Goal: Information Seeking & Learning: Check status

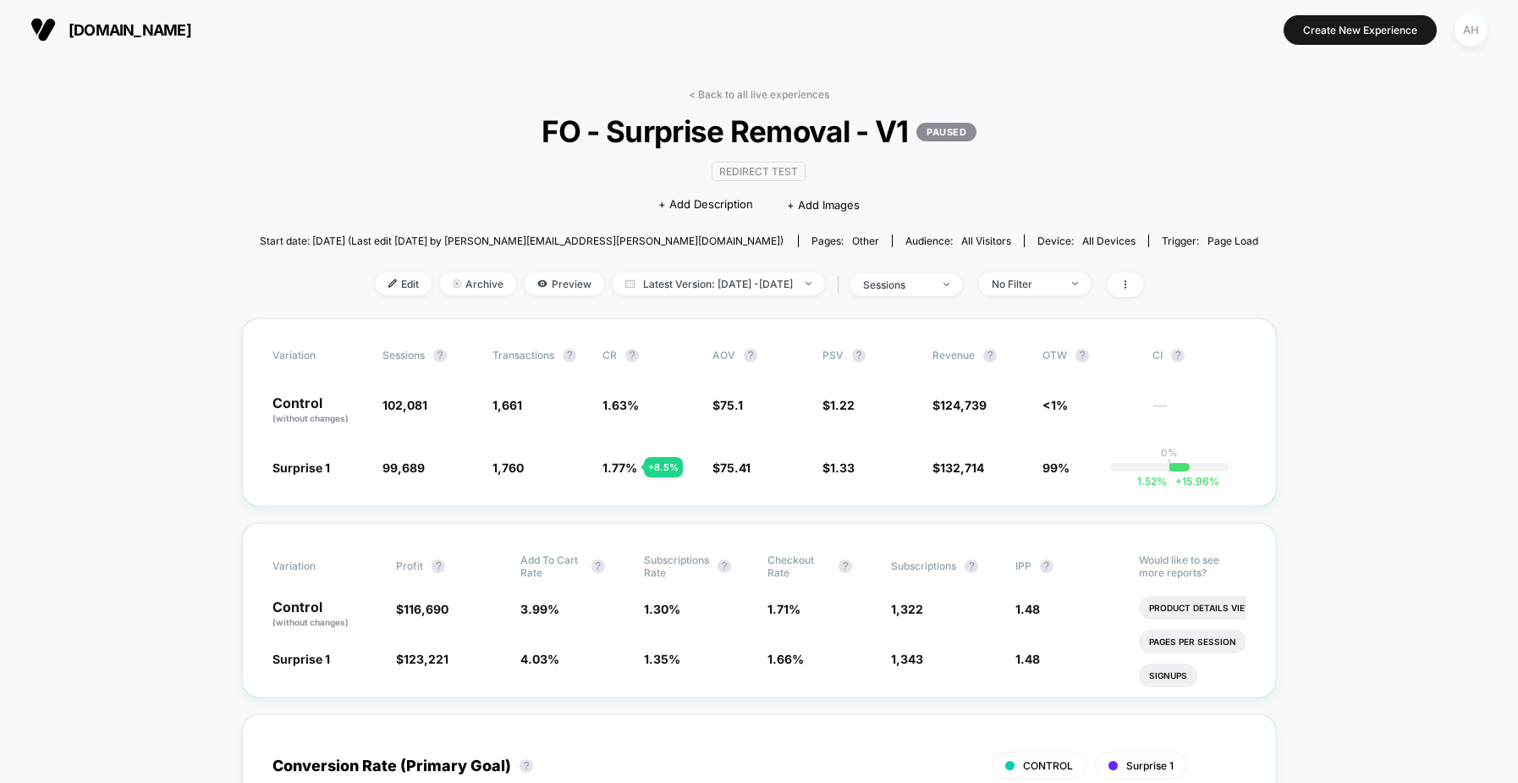
click at [801, 104] on div "< Back to all live experiences FO - Surprise Removal - V1 PAUSED Redirect Test …" at bounding box center [759, 203] width 999 height 230
click at [785, 91] on link "< Back to all live experiences" at bounding box center [759, 94] width 140 height 13
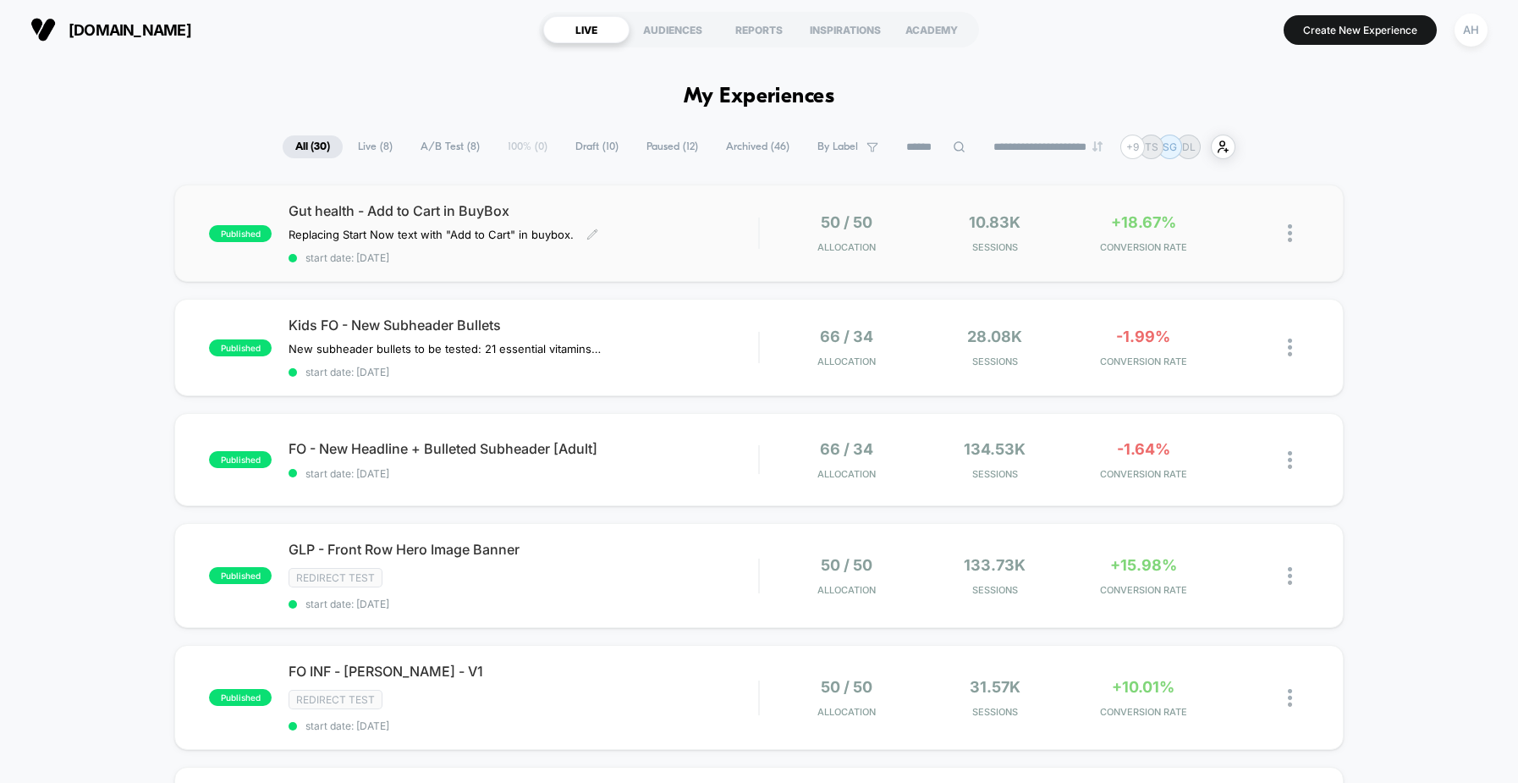
click at [691, 254] on span "start date: [DATE]" at bounding box center [524, 257] width 470 height 13
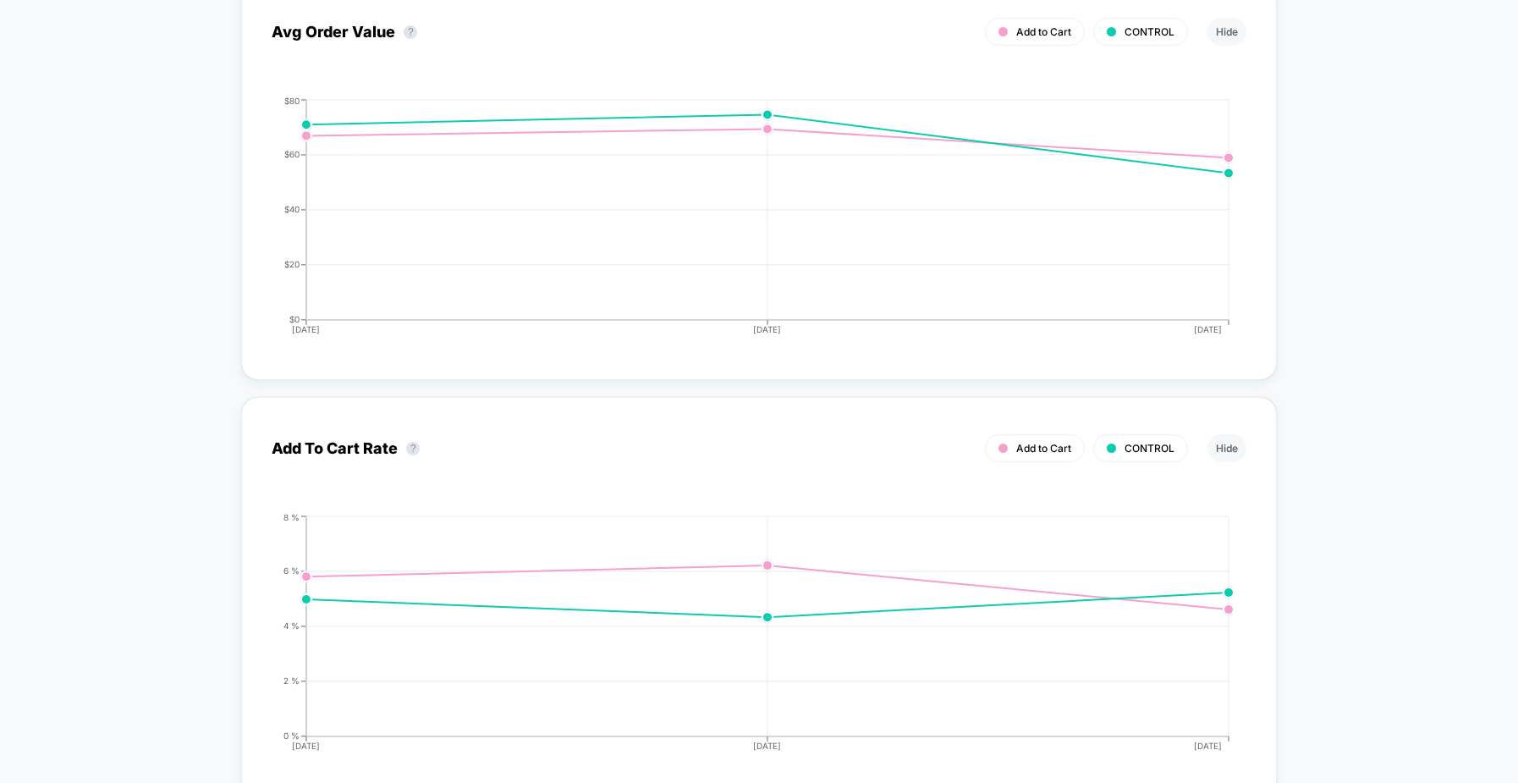
scroll to position [3067, 0]
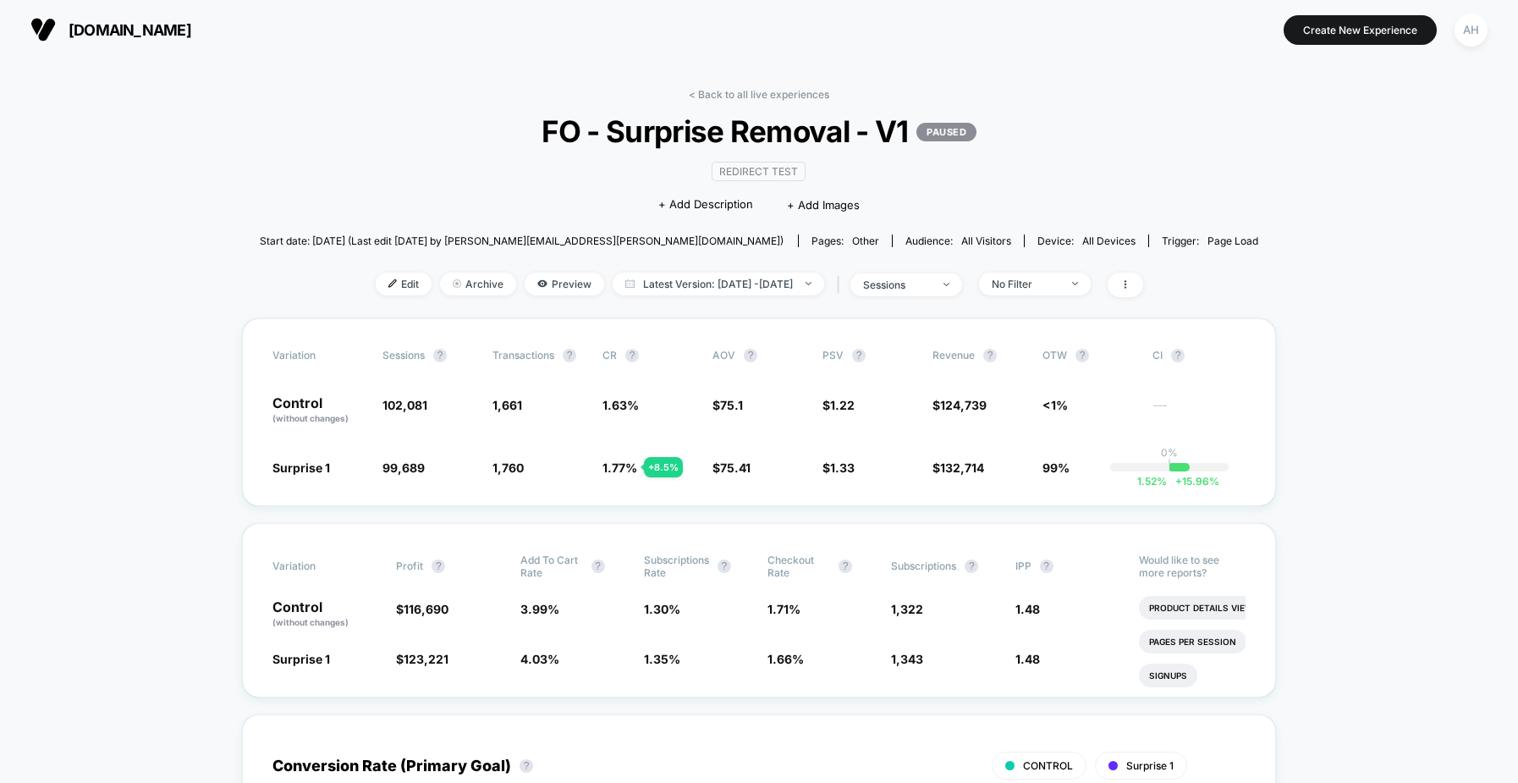
click at [751, 90] on link "< Back to all live experiences" at bounding box center [759, 94] width 140 height 13
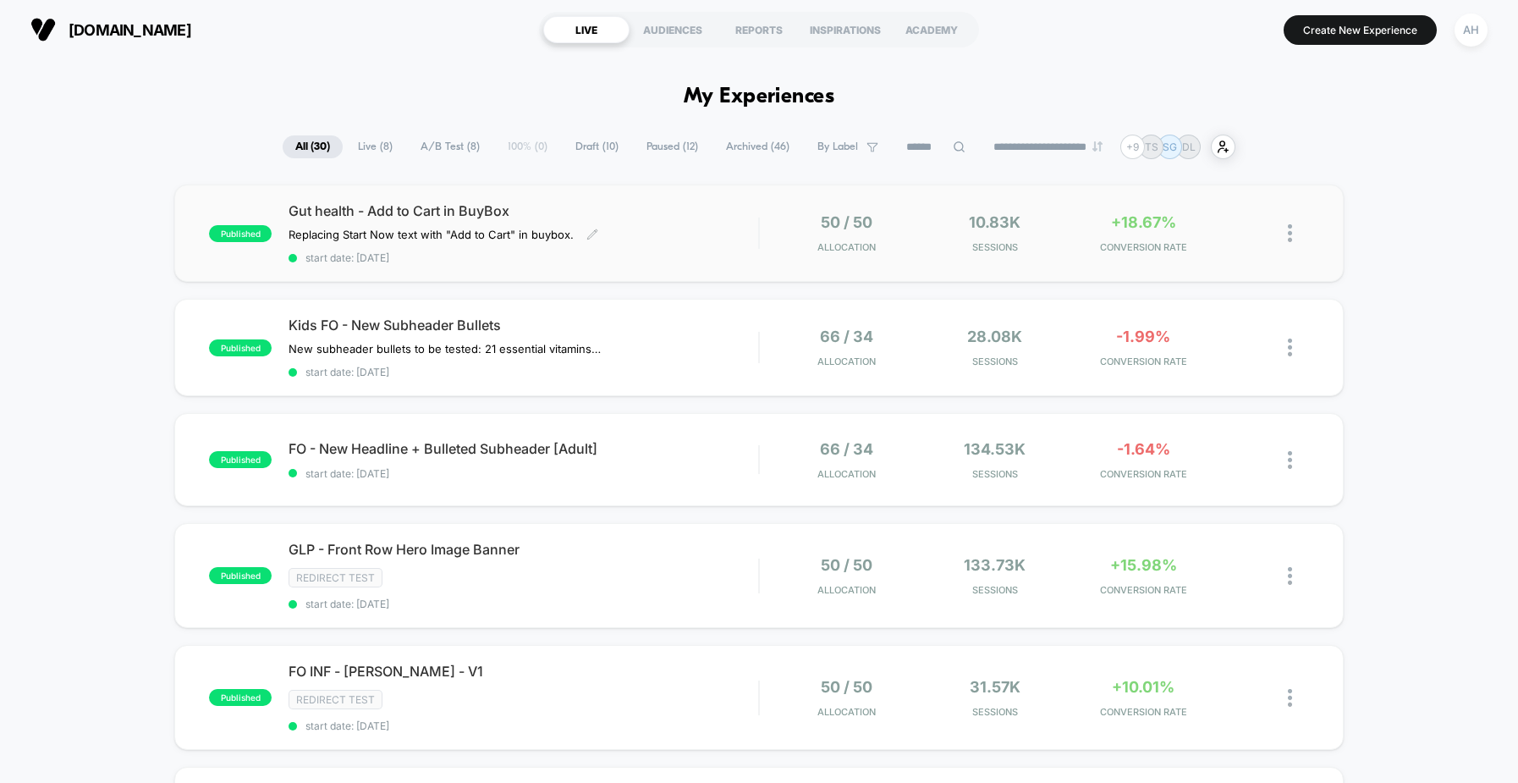
click at [690, 217] on span "Gut health - Add to Cart in BuyBox" at bounding box center [524, 210] width 470 height 17
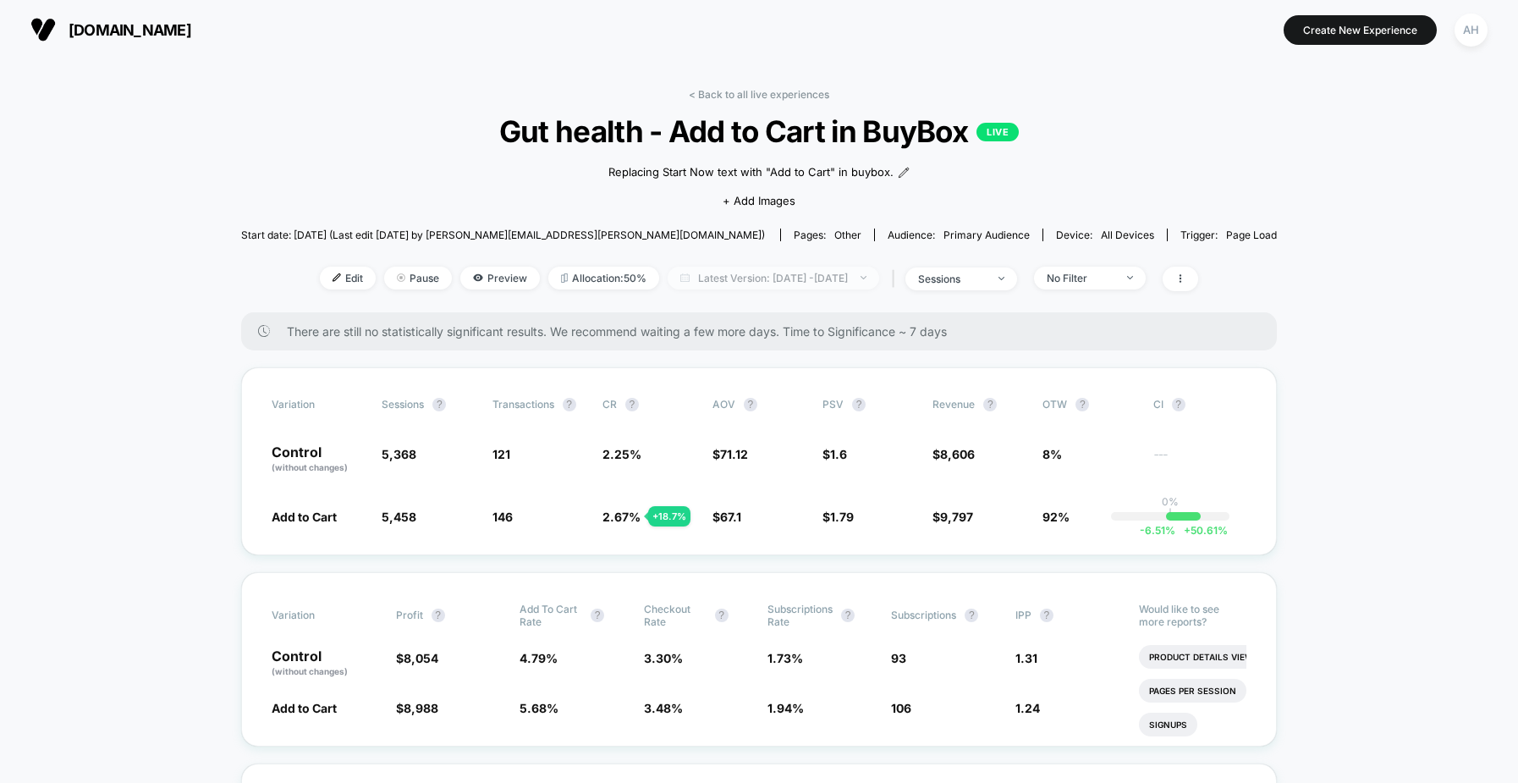
click at [793, 272] on span "Latest Version: Sep 26, 2025 - Sep 29, 2025" at bounding box center [774, 278] width 212 height 23
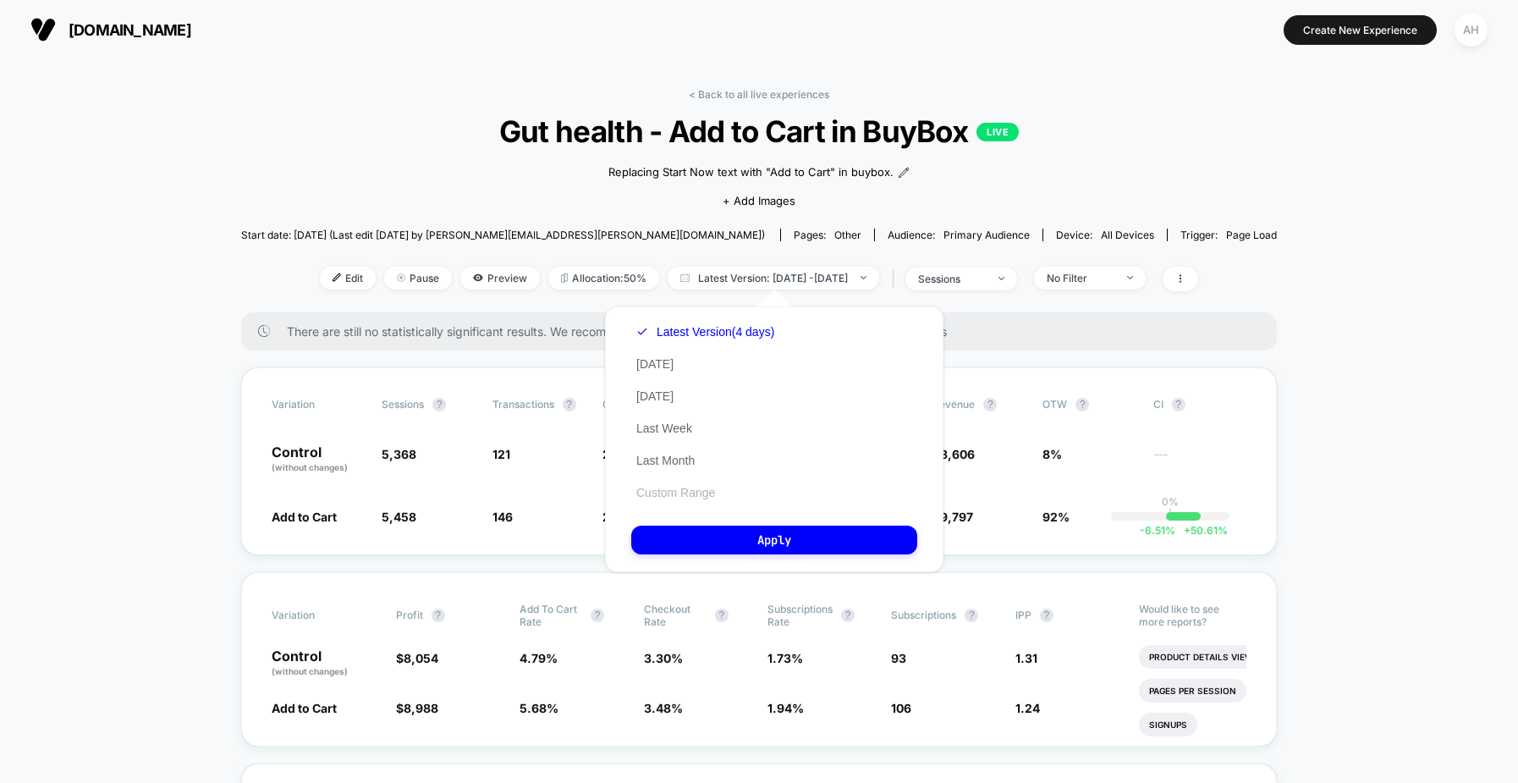
click at [700, 486] on button "Custom Range" at bounding box center [675, 492] width 89 height 15
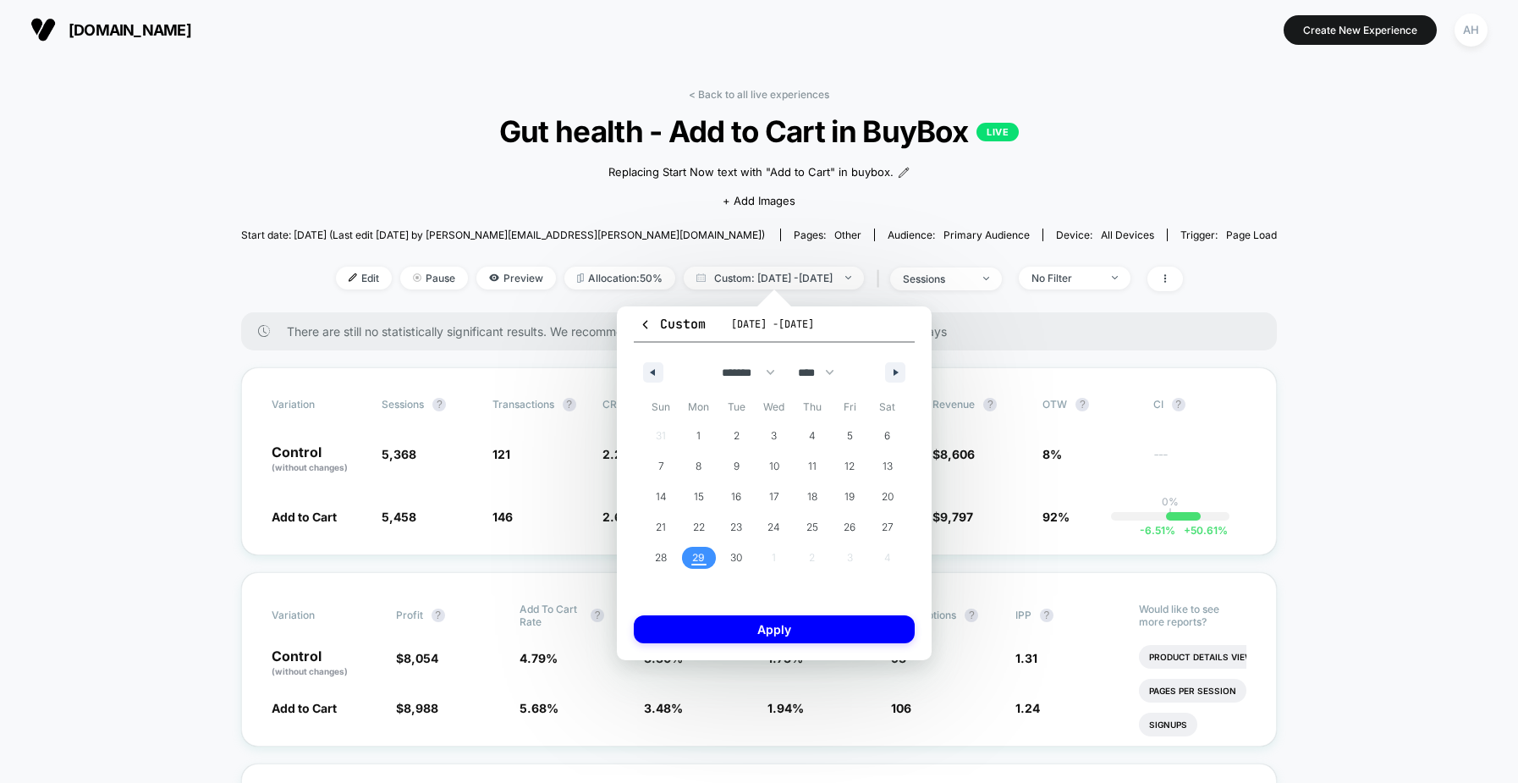
click at [705, 555] on span "29" at bounding box center [699, 558] width 38 height 22
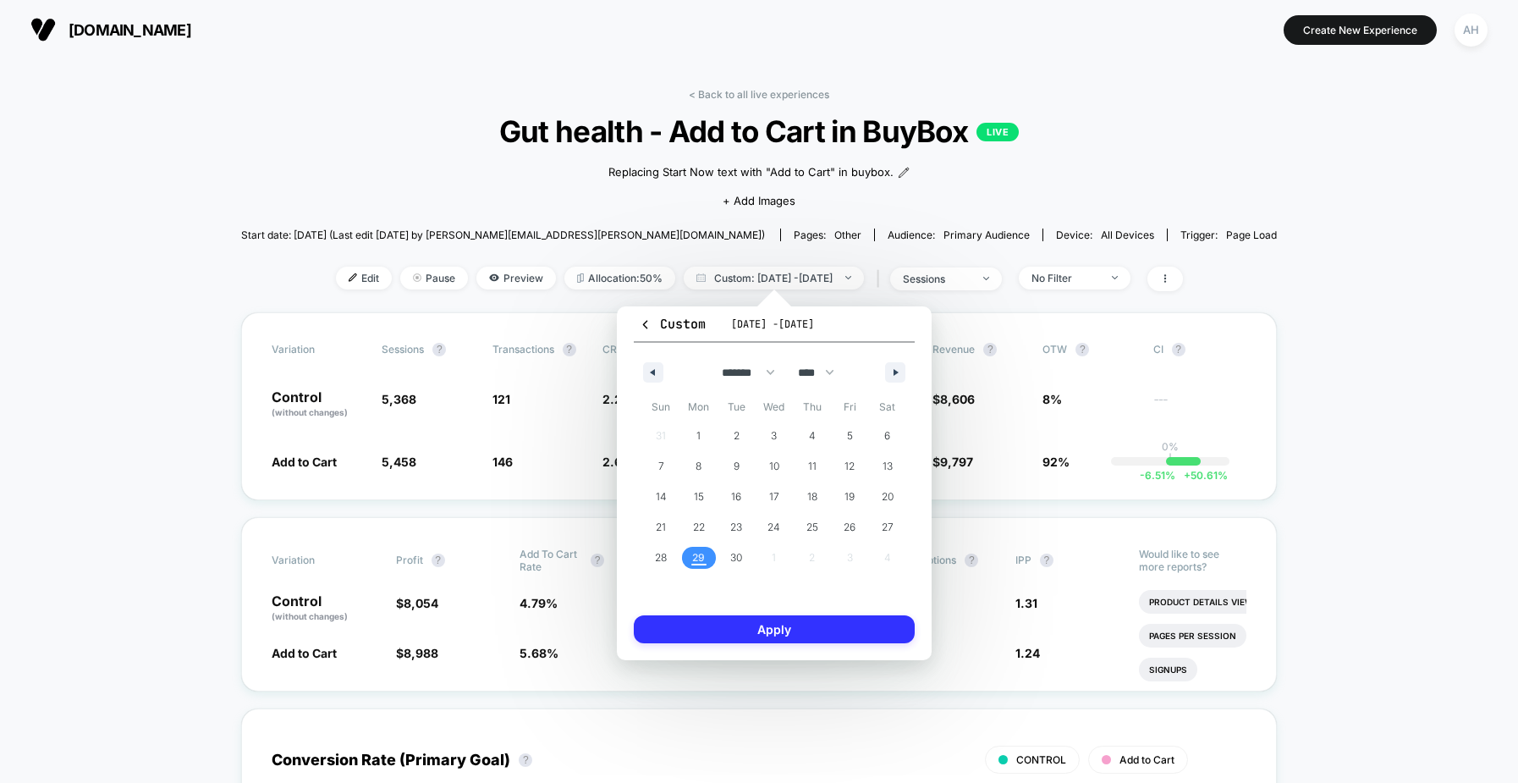
click at [745, 635] on button "Apply" at bounding box center [774, 629] width 281 height 28
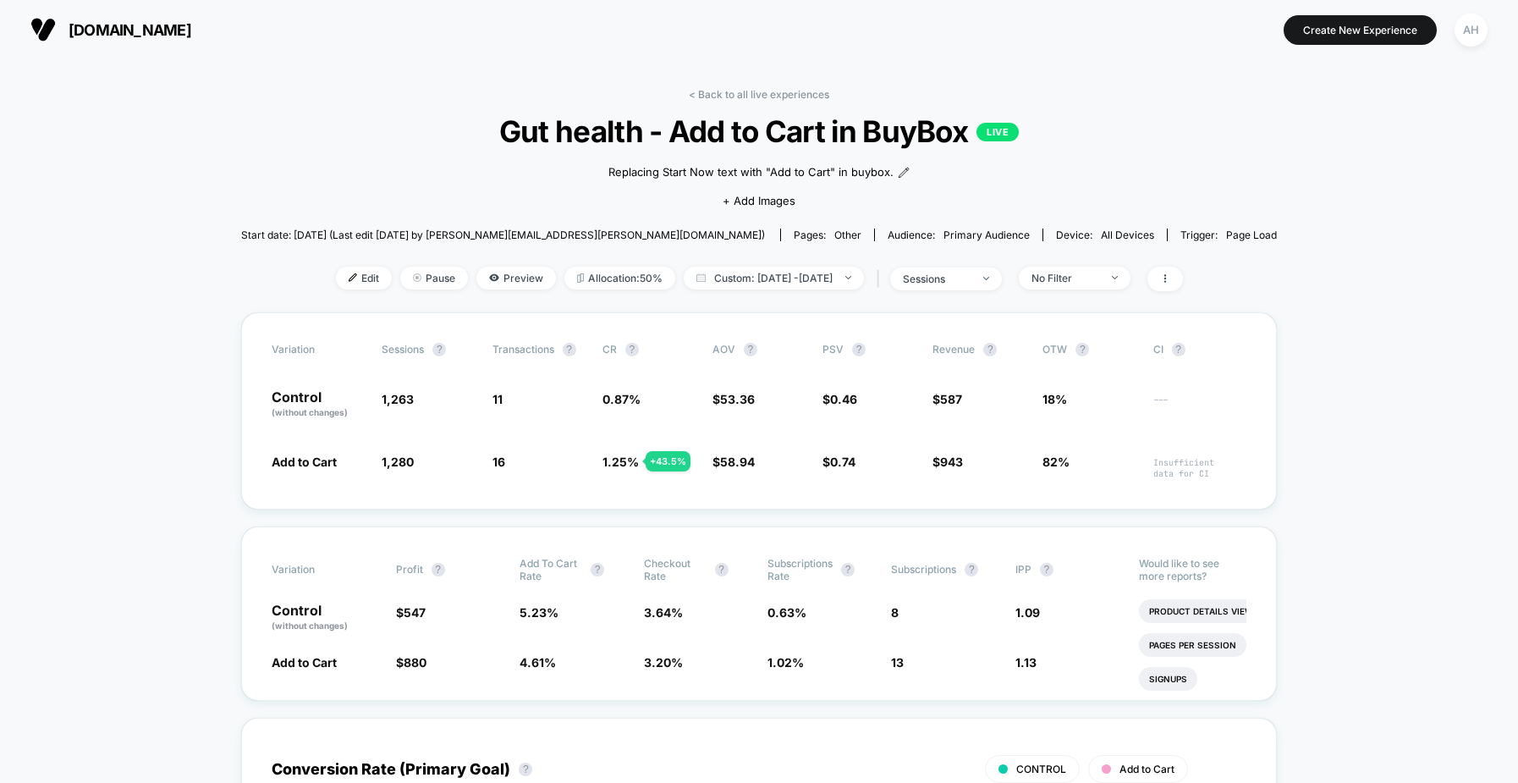
drag, startPoint x: 795, startPoint y: 74, endPoint x: 779, endPoint y: 95, distance: 25.4
click at [773, 100] on link "< Back to all live experiences" at bounding box center [759, 94] width 140 height 13
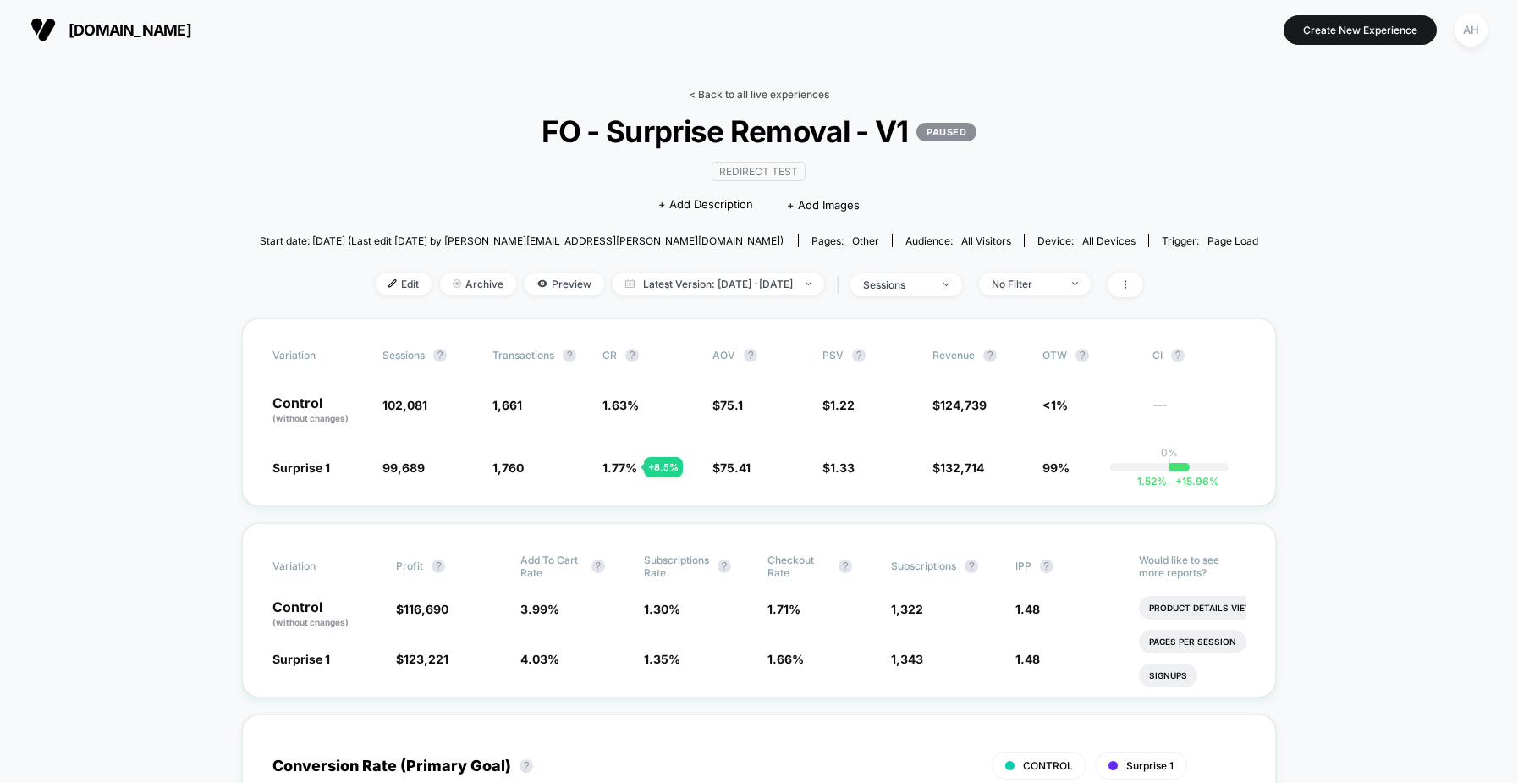
click at [755, 88] on link "< Back to all live experiences" at bounding box center [759, 94] width 140 height 13
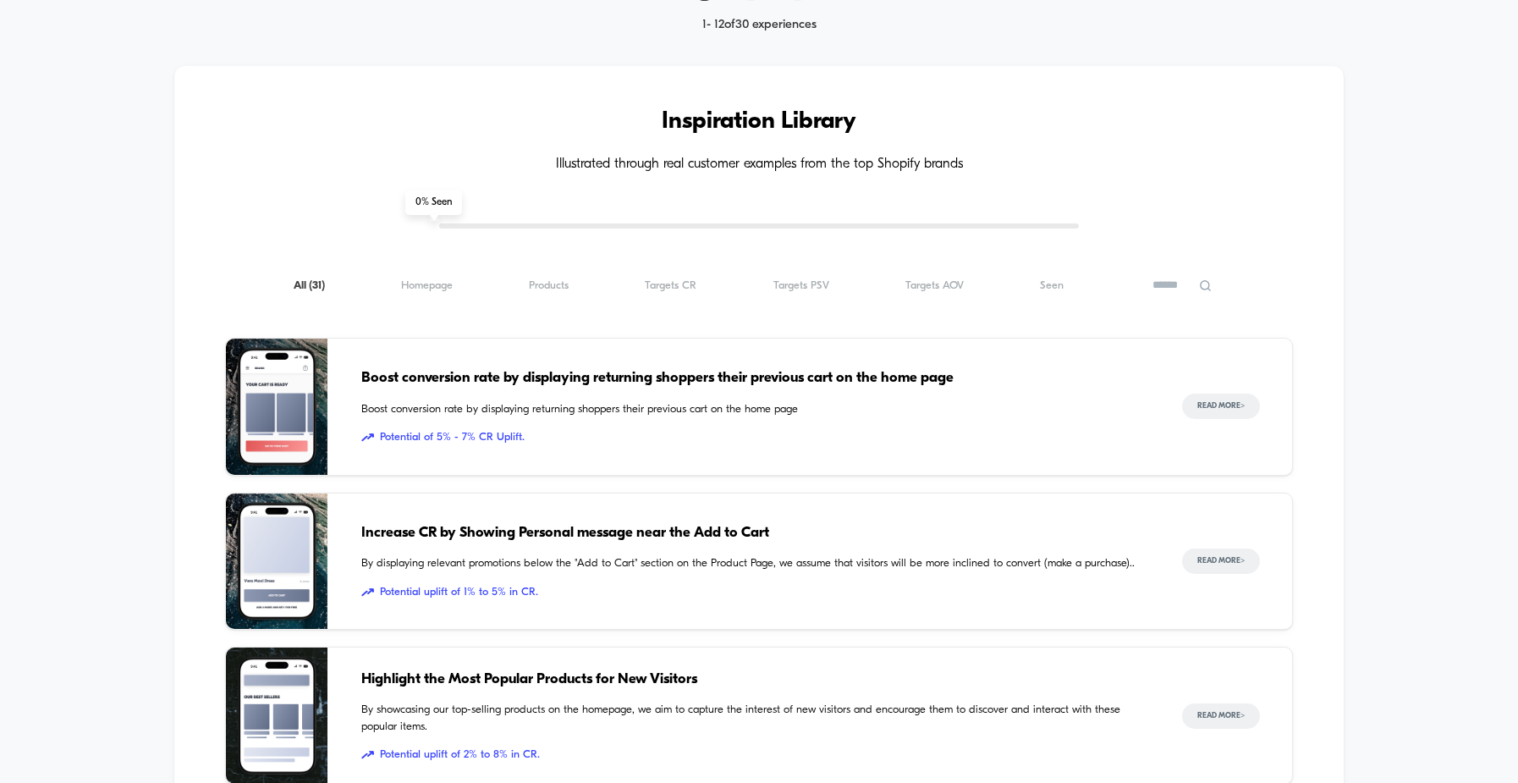
scroll to position [2416, 0]
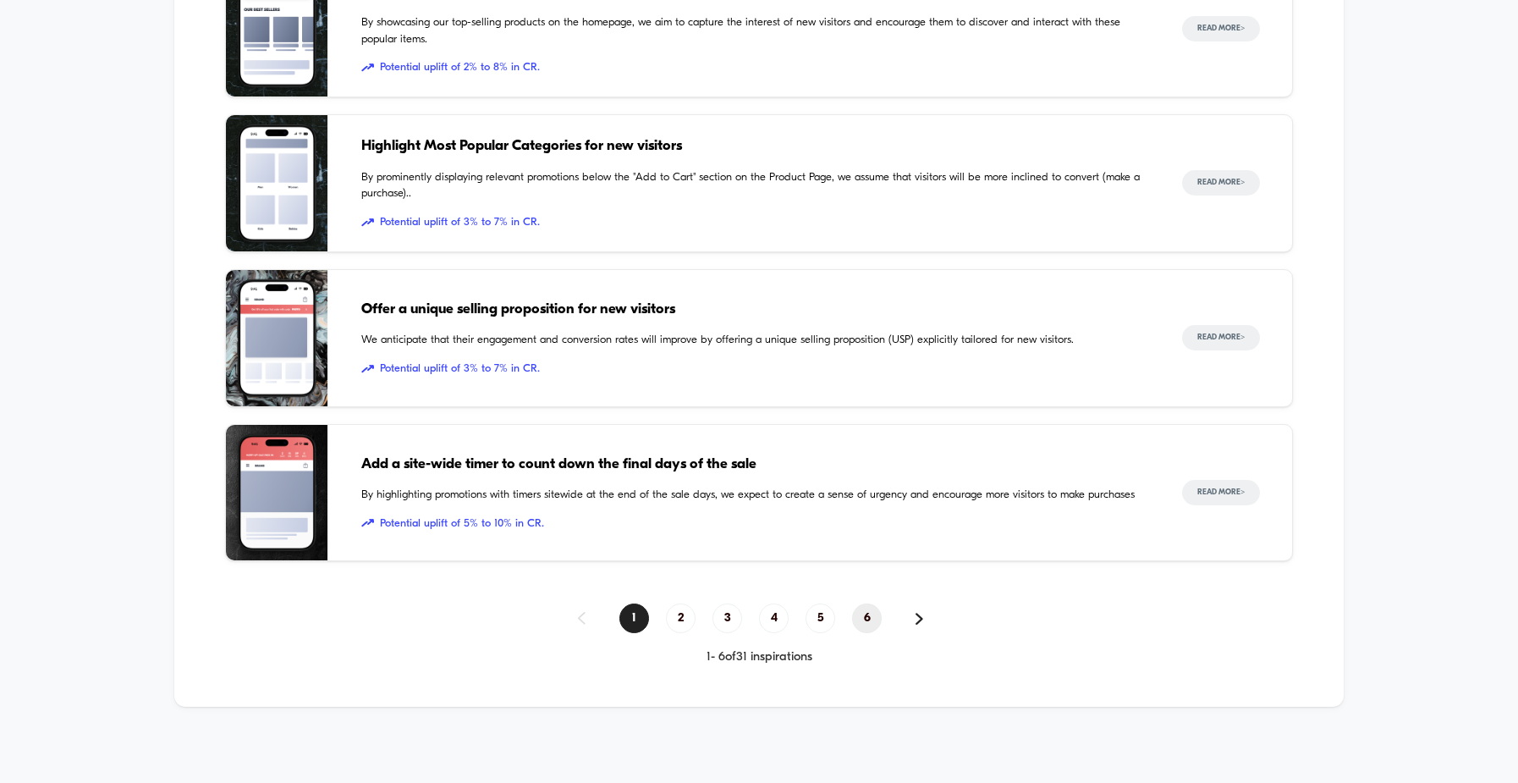
click at [859, 618] on span "6" at bounding box center [867, 618] width 30 height 30
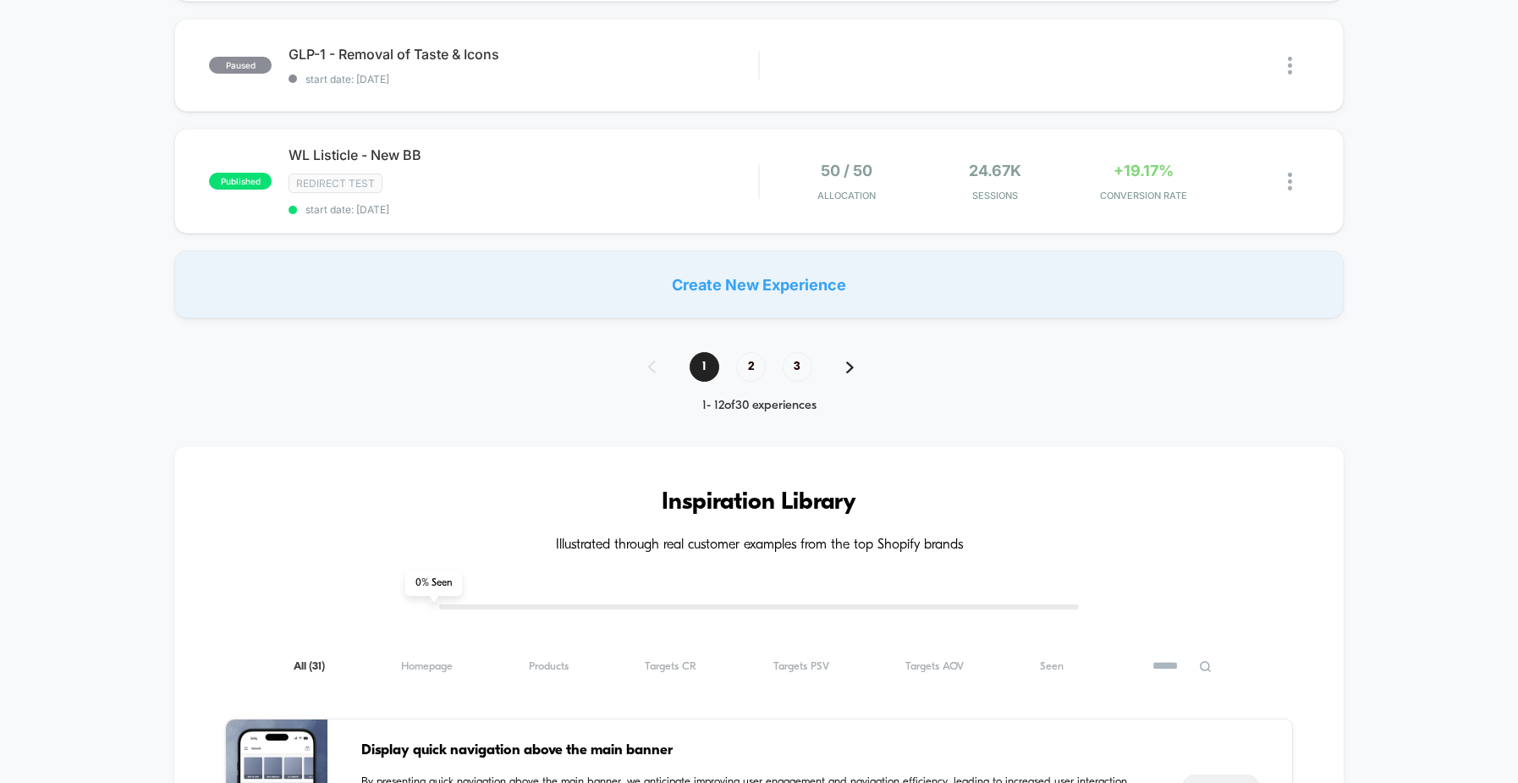
scroll to position [0, 0]
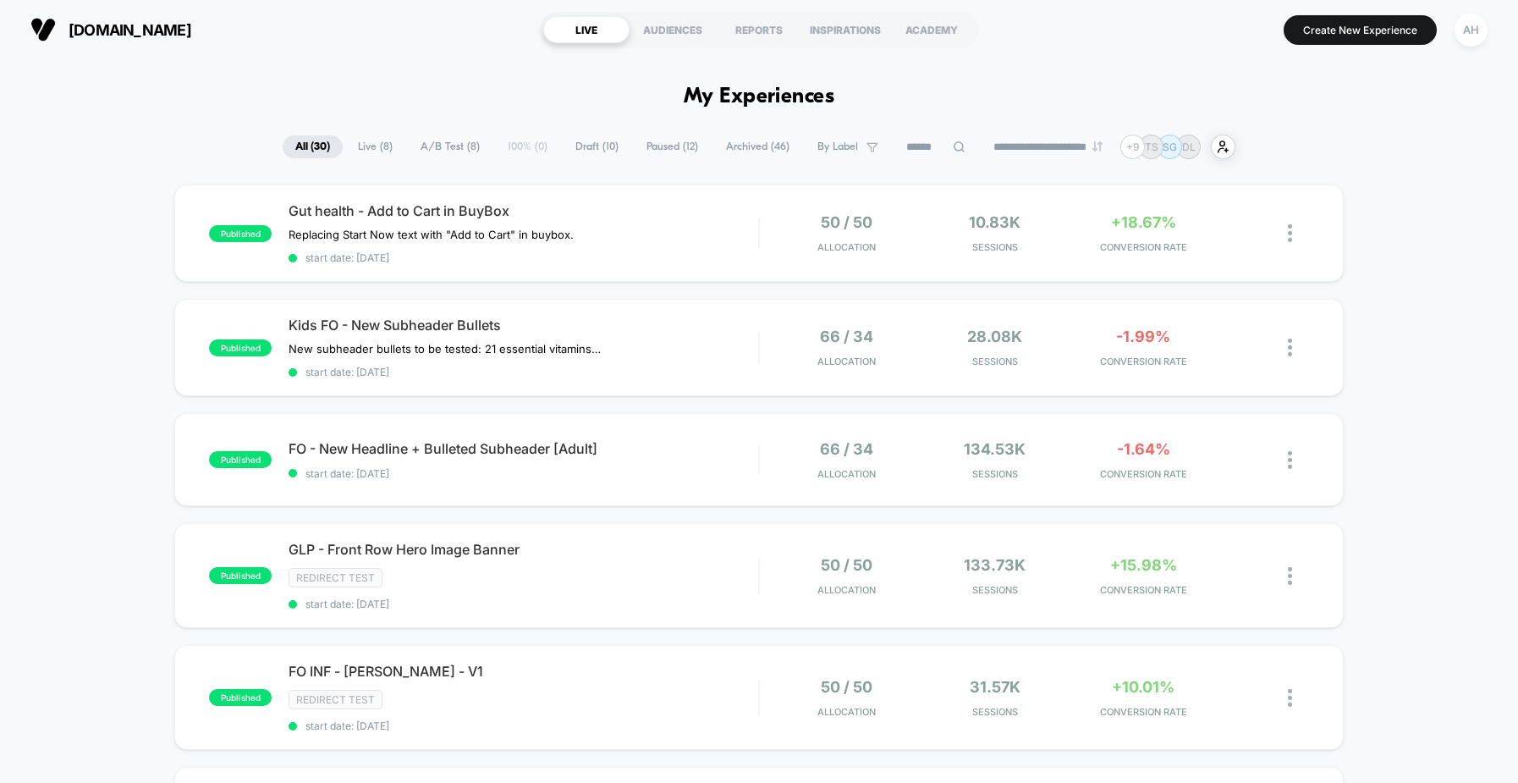
click at [741, 147] on span "Archived ( 46 )" at bounding box center [757, 146] width 89 height 23
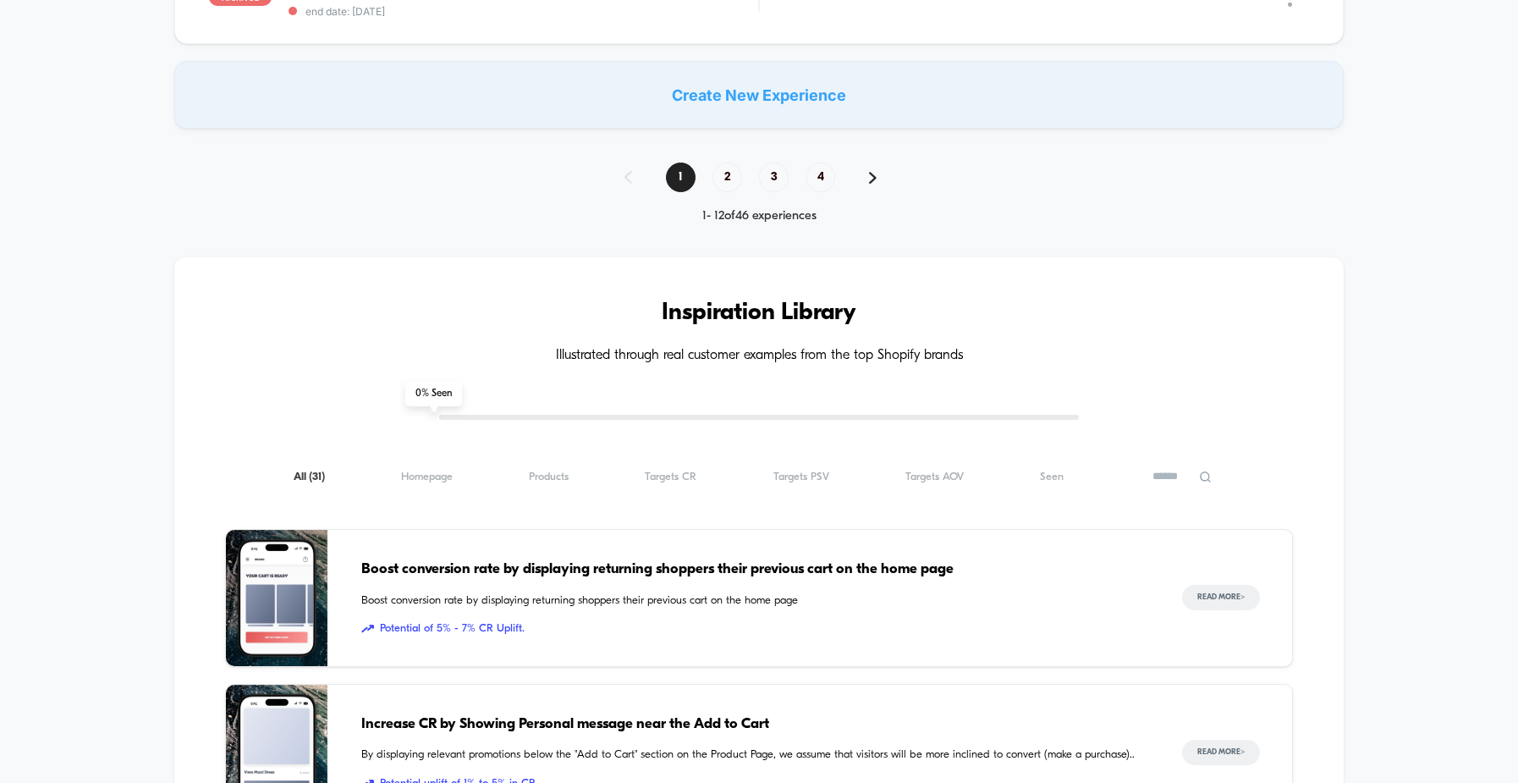
scroll to position [1242, 0]
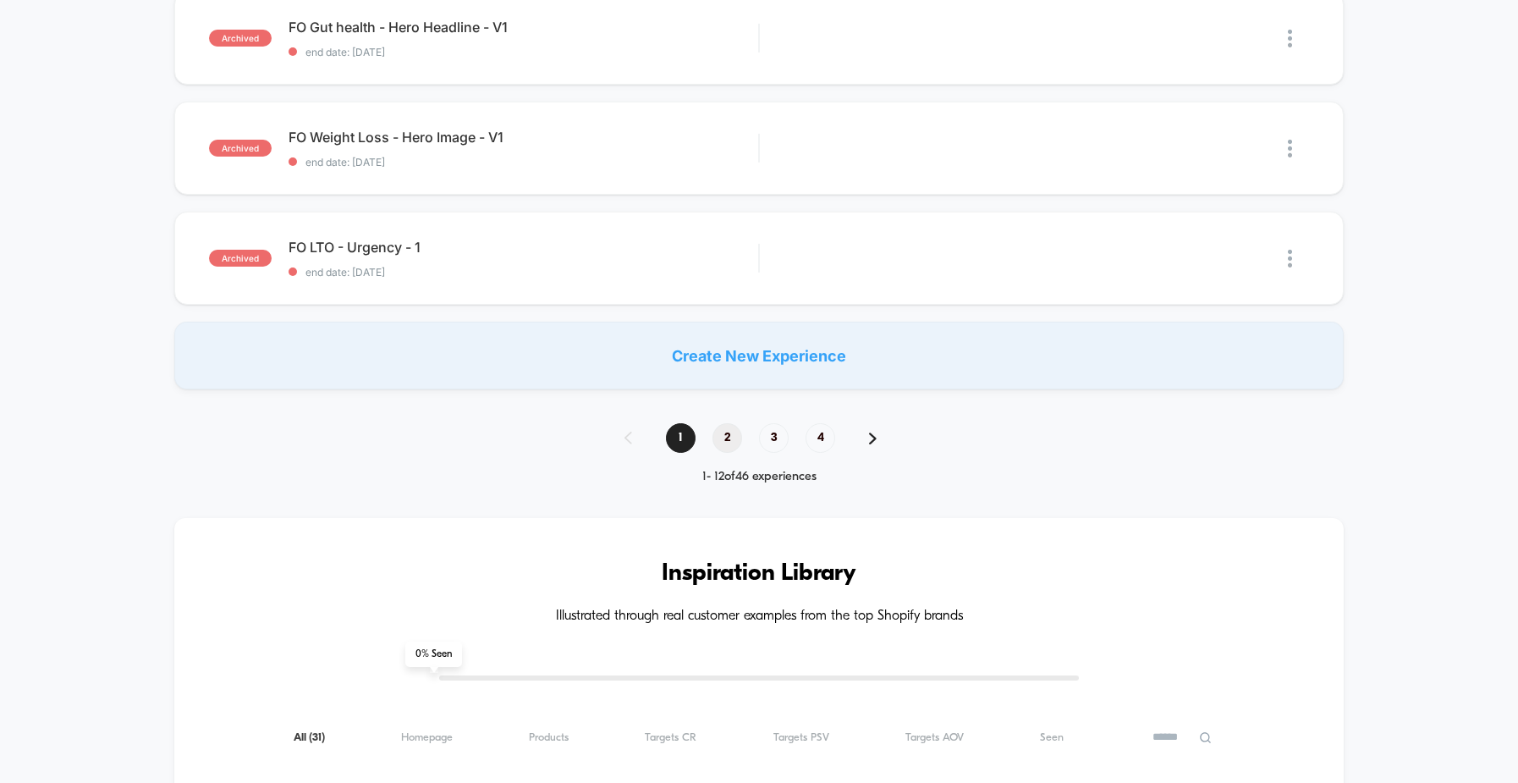
click at [726, 428] on span "2" at bounding box center [728, 438] width 30 height 30
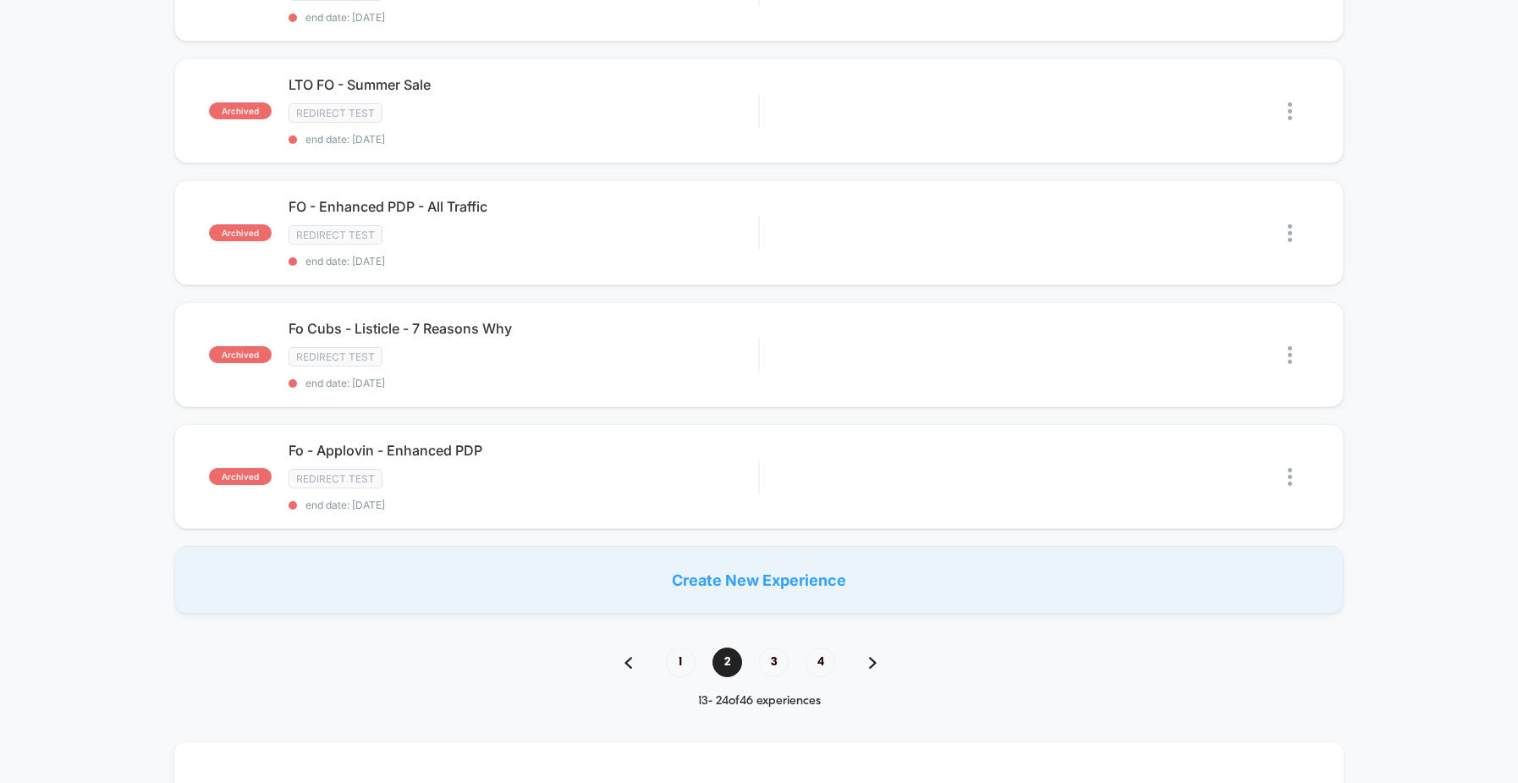
scroll to position [1488, 0]
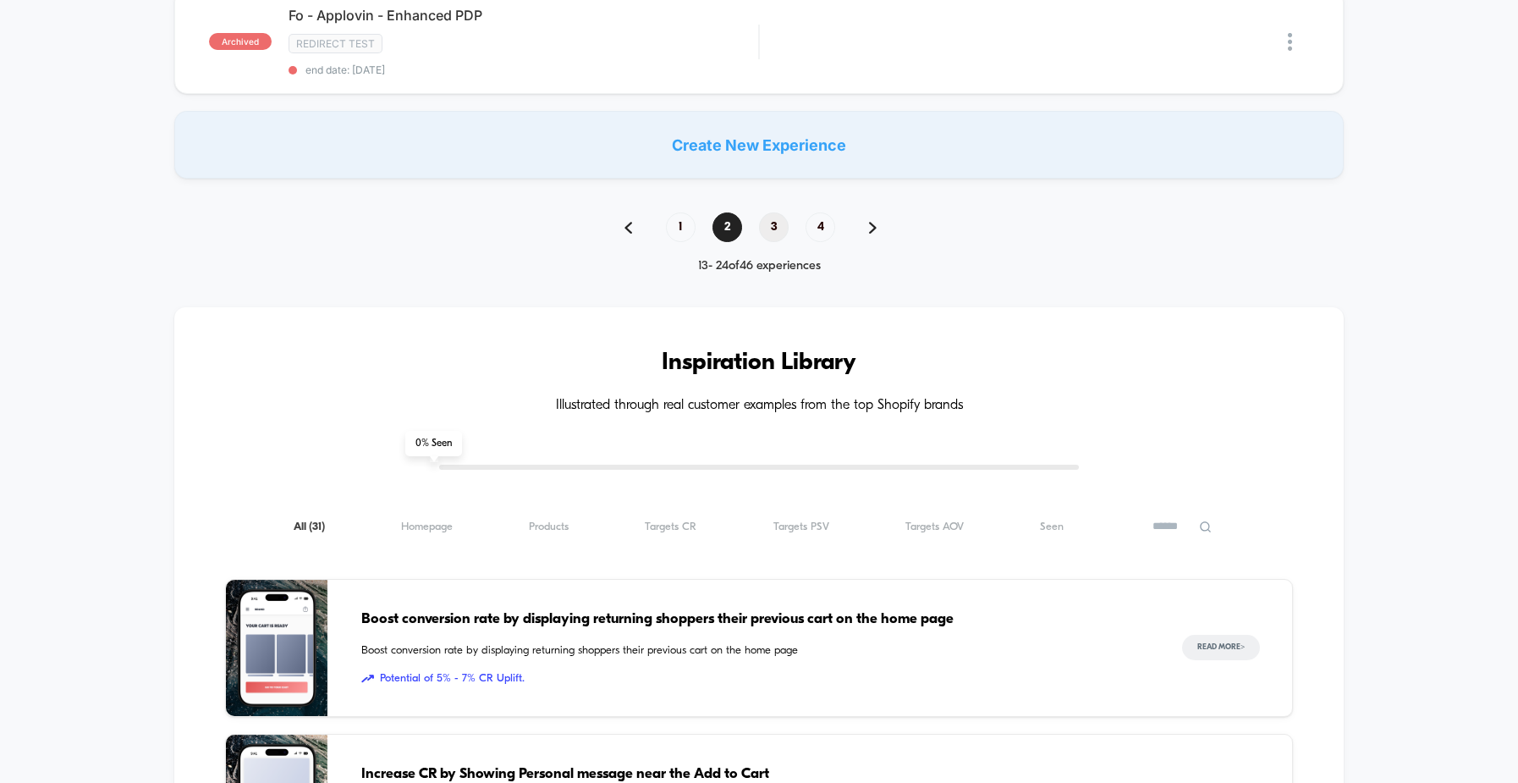
click at [774, 224] on span "3" at bounding box center [774, 227] width 30 height 30
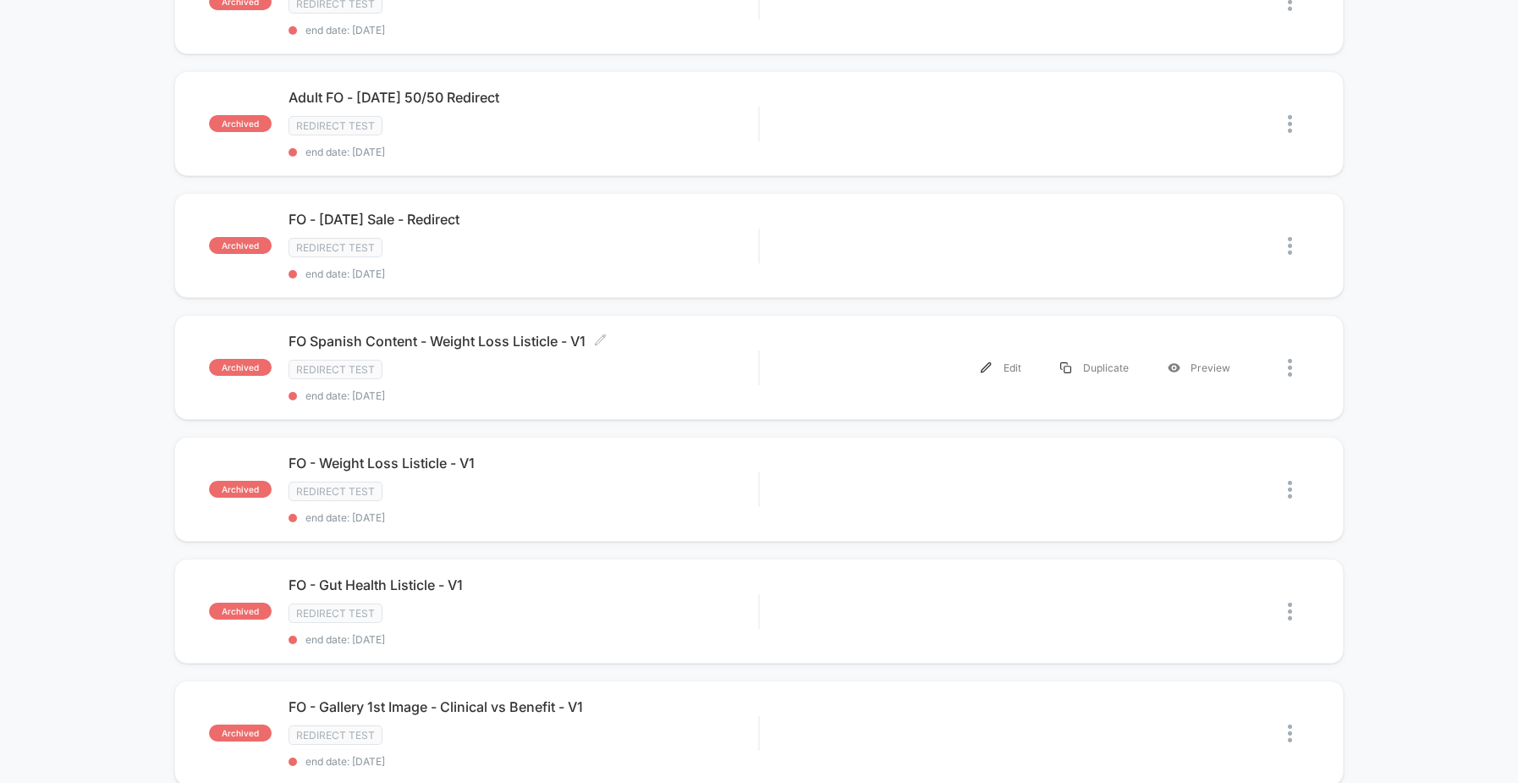
scroll to position [1135, 0]
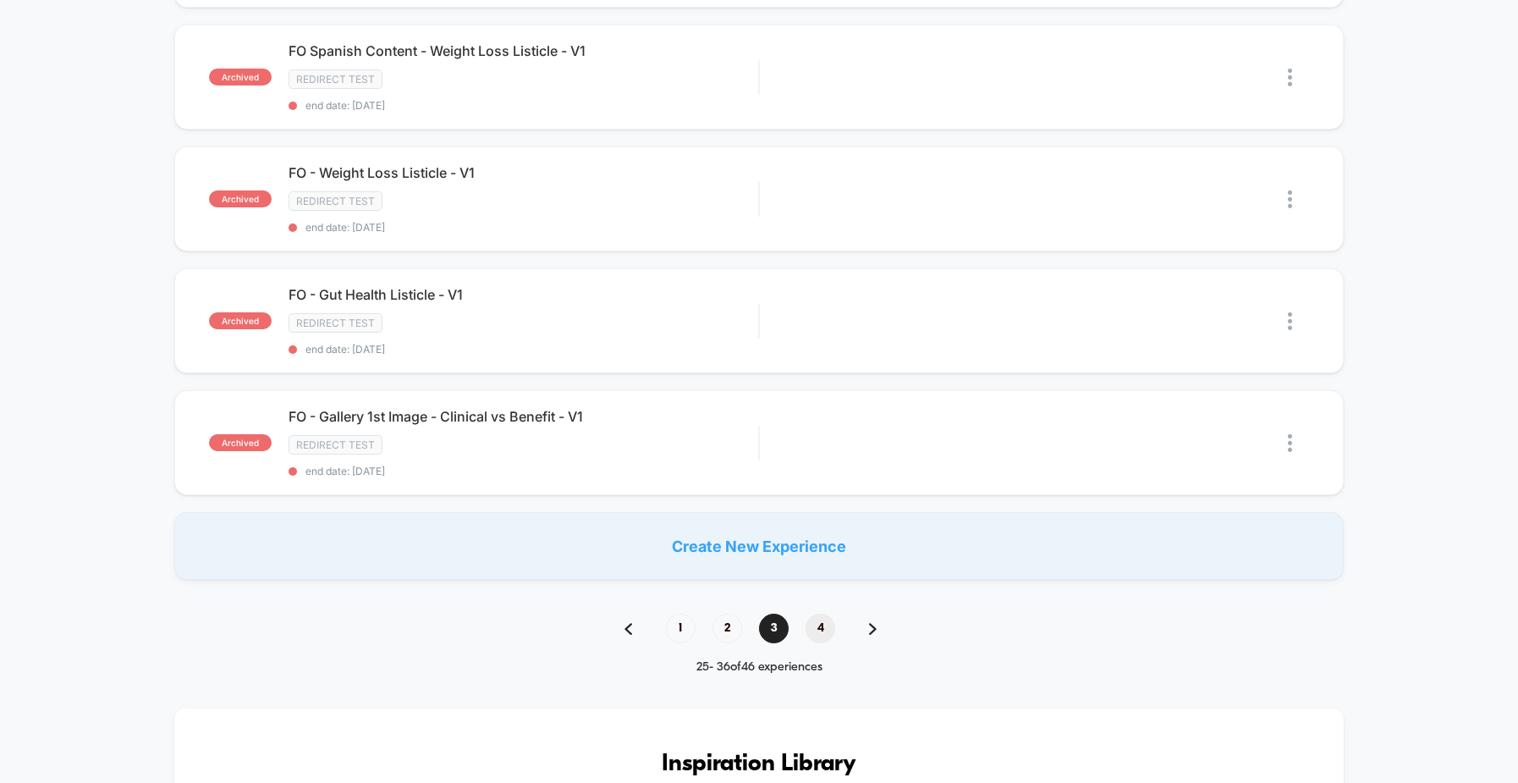
click at [817, 631] on span "4" at bounding box center [821, 629] width 30 height 30
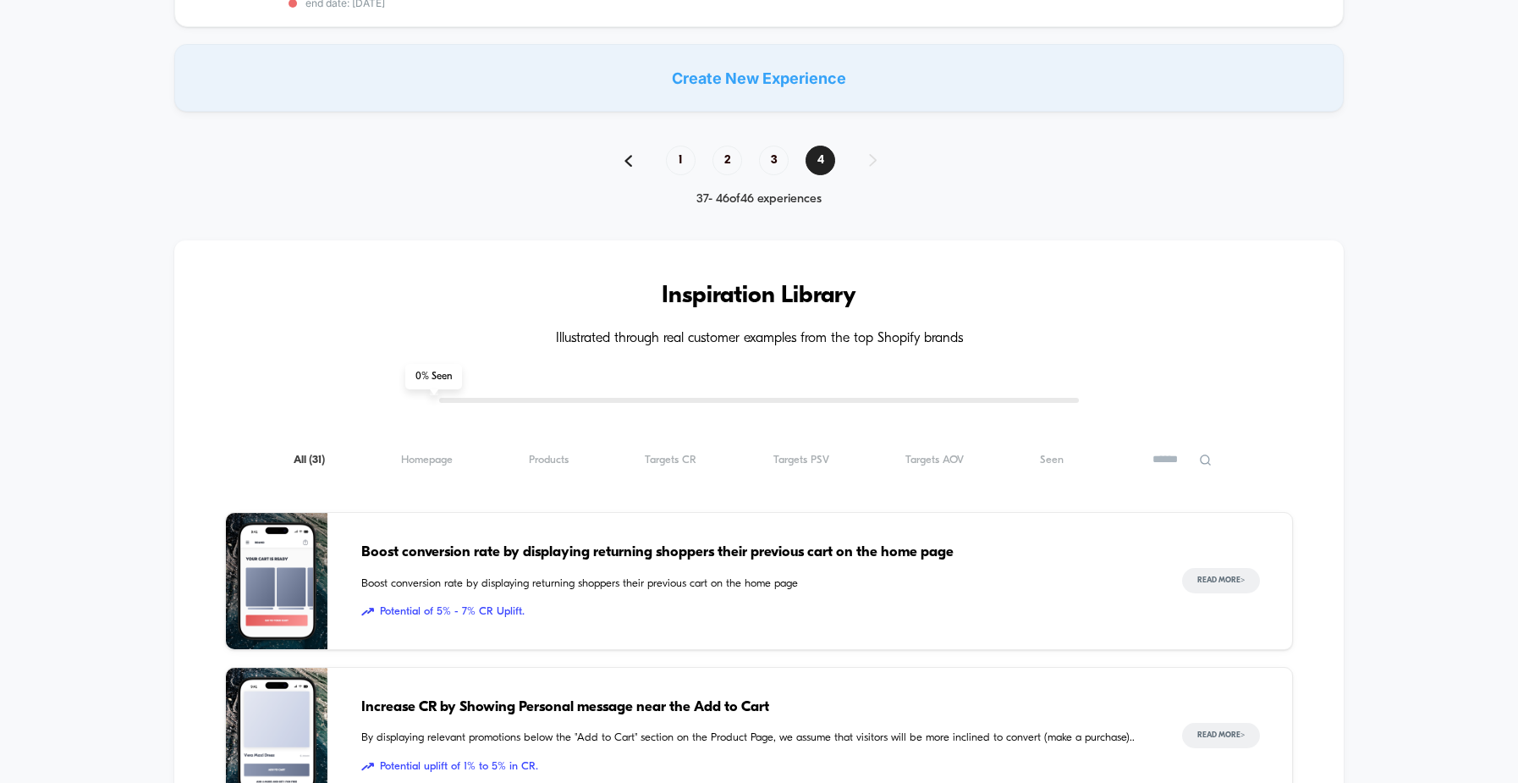
scroll to position [1079, 0]
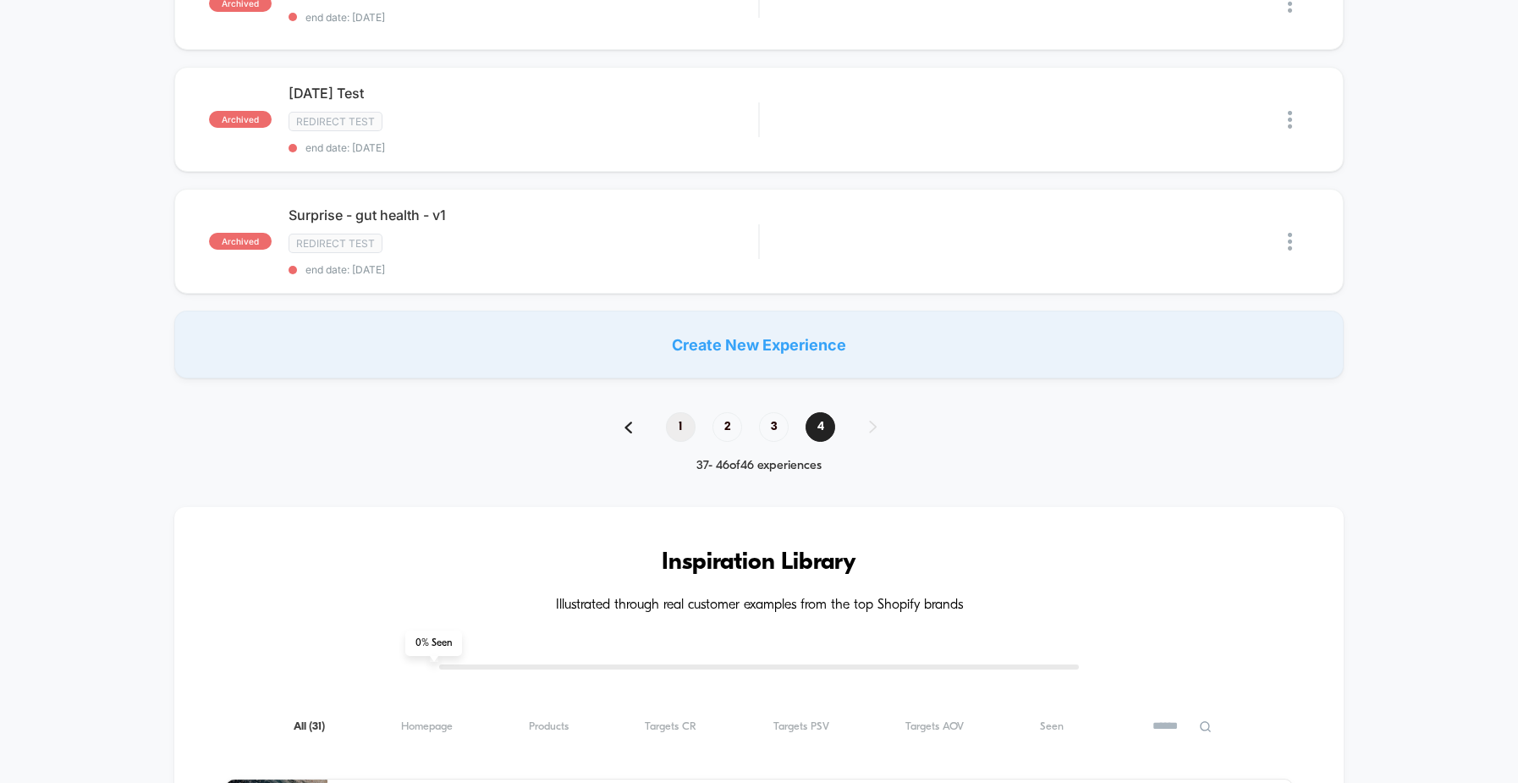
click at [673, 426] on span "1" at bounding box center [681, 427] width 30 height 30
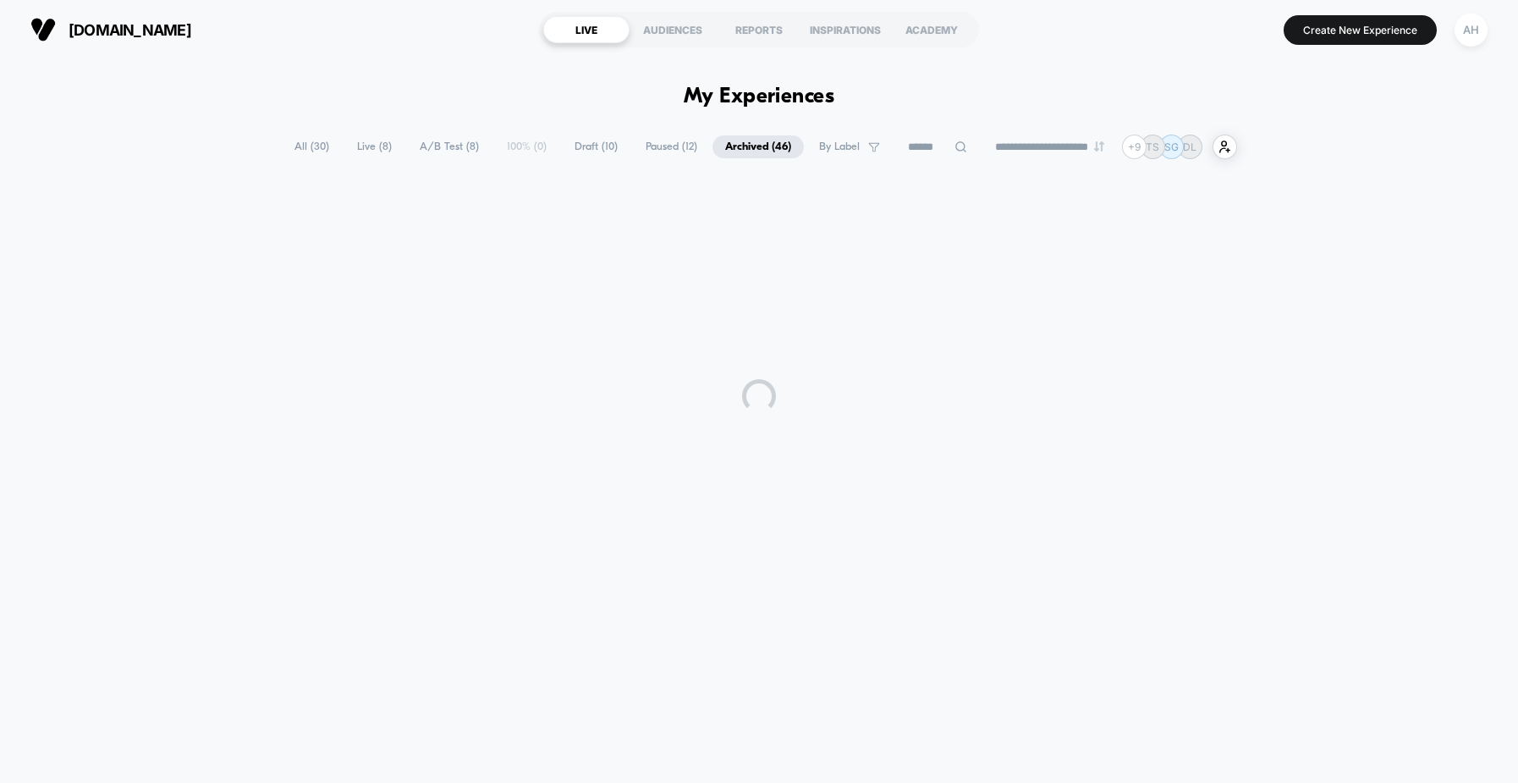
scroll to position [0, 0]
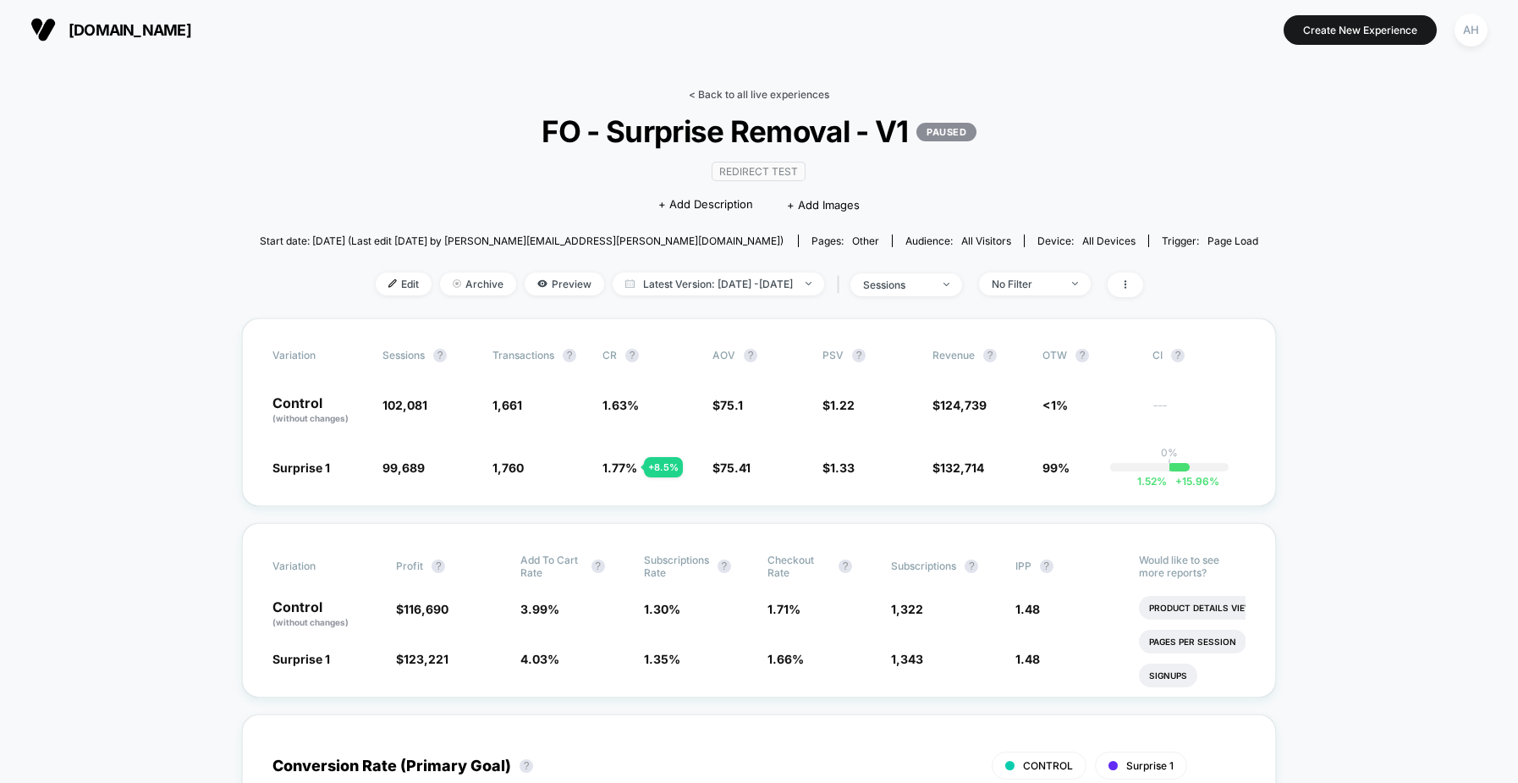
click at [734, 93] on link "< Back to all live experiences" at bounding box center [759, 94] width 140 height 13
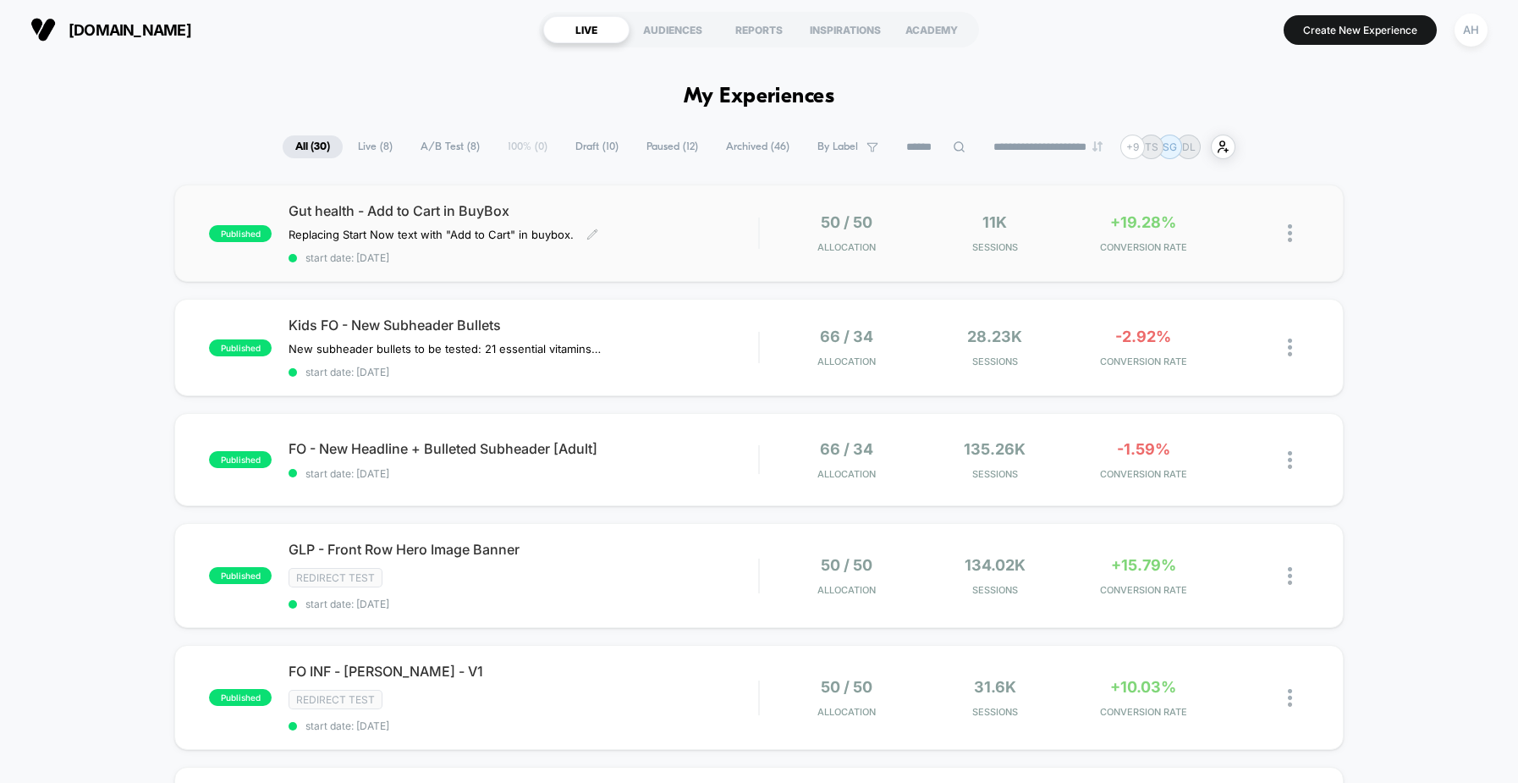
click at [713, 247] on div "Gut health - Add to Cart in BuyBox Replacing Start Now text with "Add to Cart" …" at bounding box center [524, 233] width 470 height 62
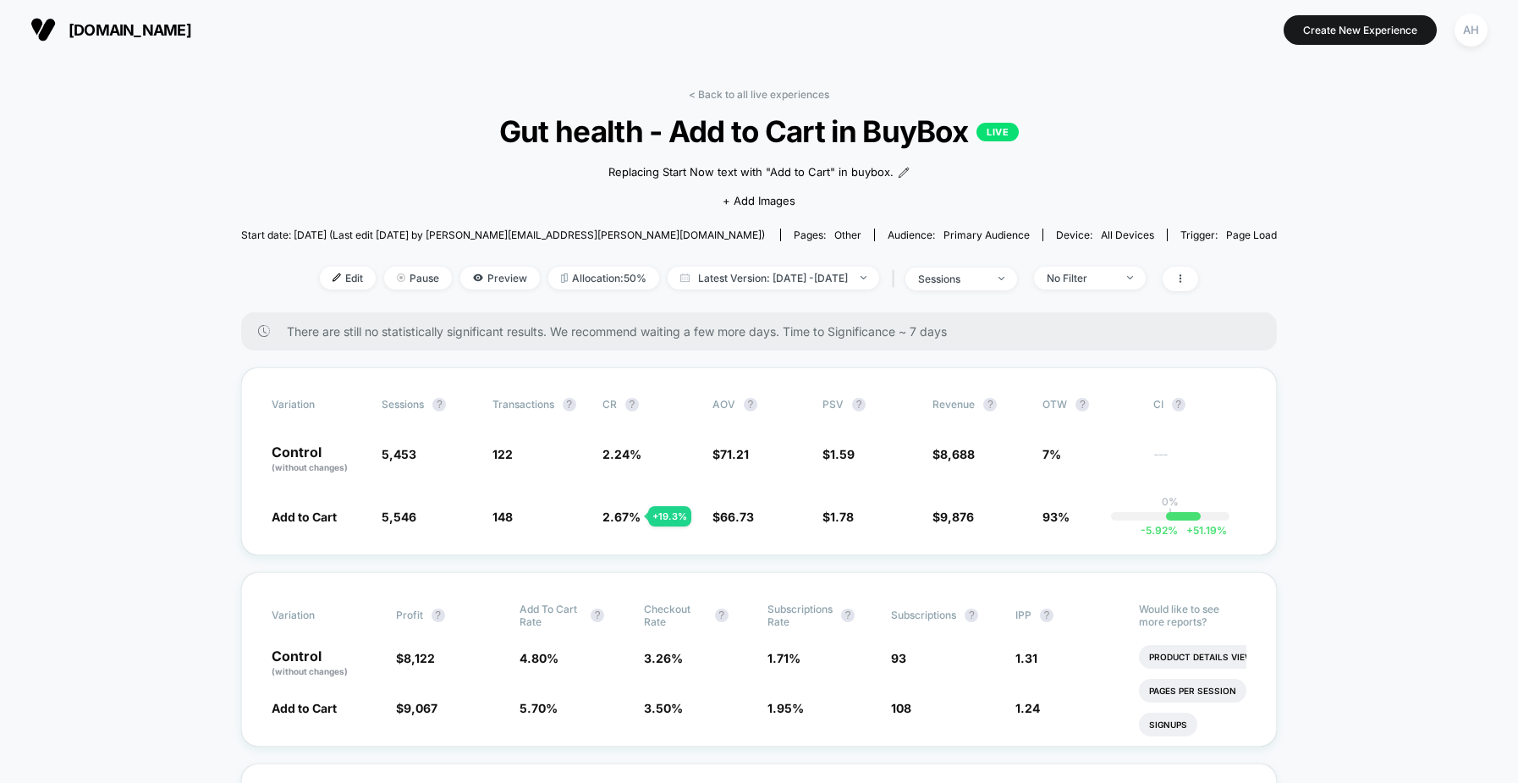
click at [756, 95] on link "< Back to all live experiences" at bounding box center [759, 94] width 140 height 13
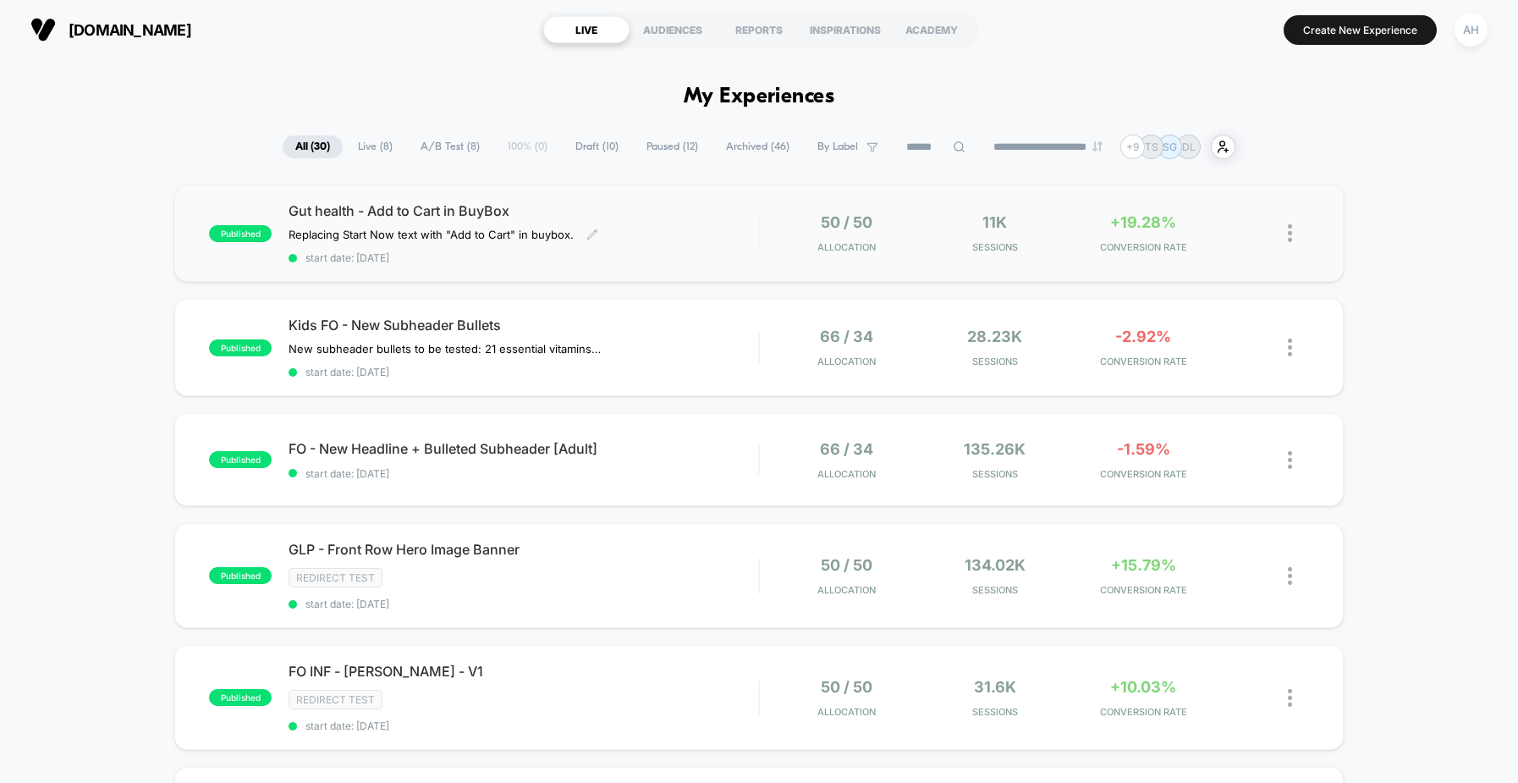
click at [690, 238] on div "Gut health - Add to Cart in BuyBox Replacing Start Now text with "Add to Cart" …" at bounding box center [524, 233] width 470 height 62
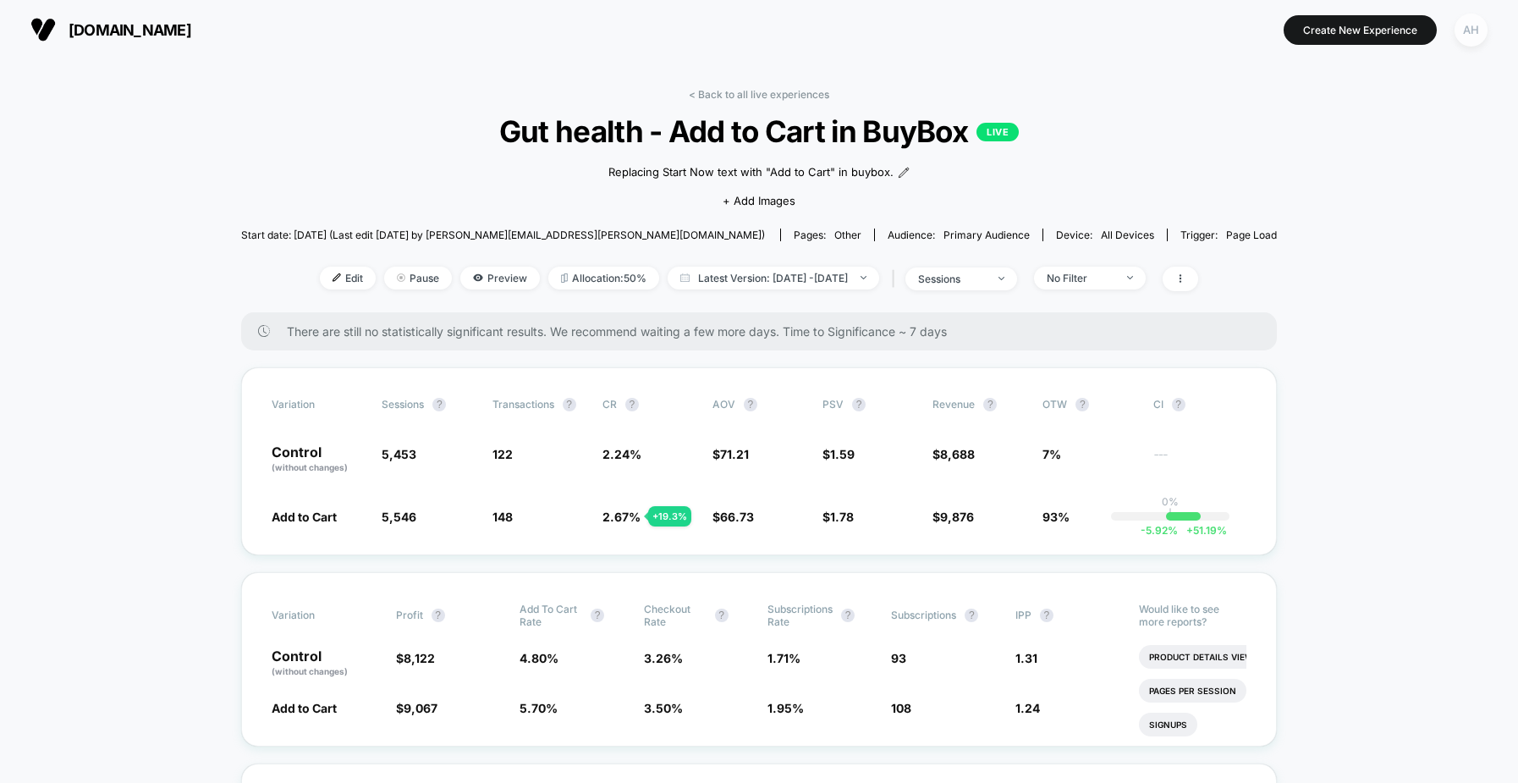
click at [1466, 36] on div "AH" at bounding box center [1471, 30] width 33 height 33
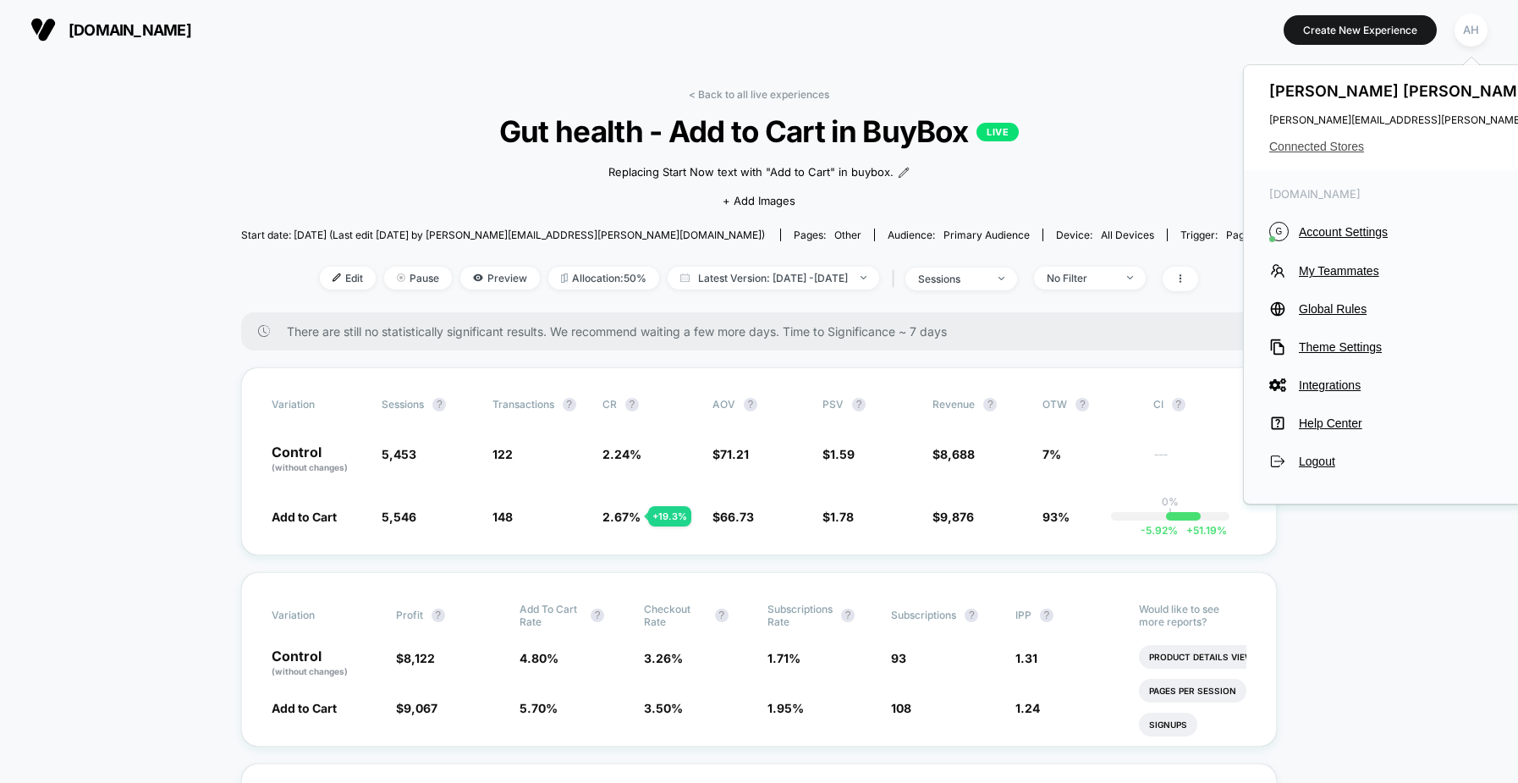
click at [1341, 141] on span "Connected Stores" at bounding box center [1437, 147] width 336 height 14
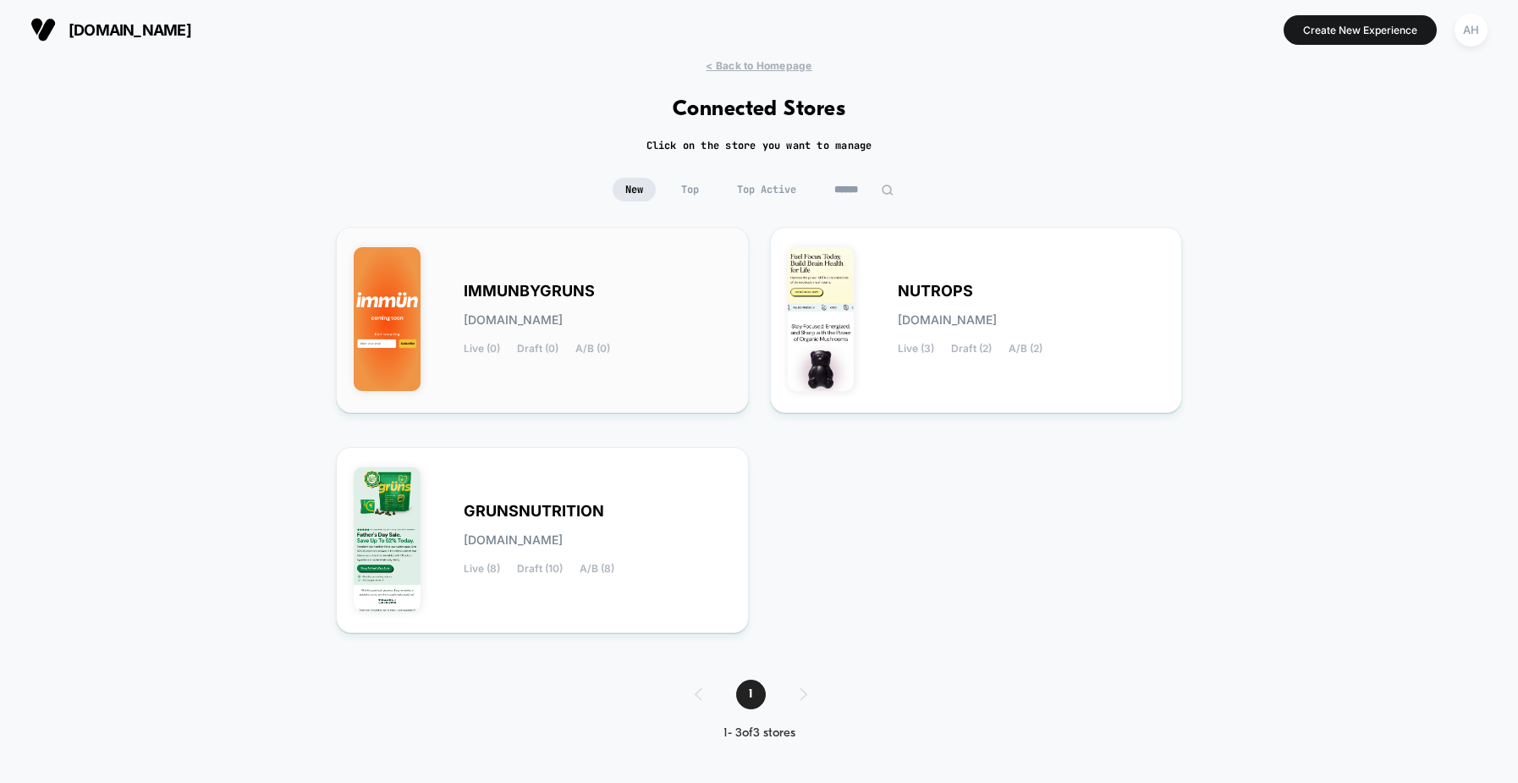
click at [563, 321] on span "immunbygruns.myshopify.com" at bounding box center [513, 320] width 99 height 12
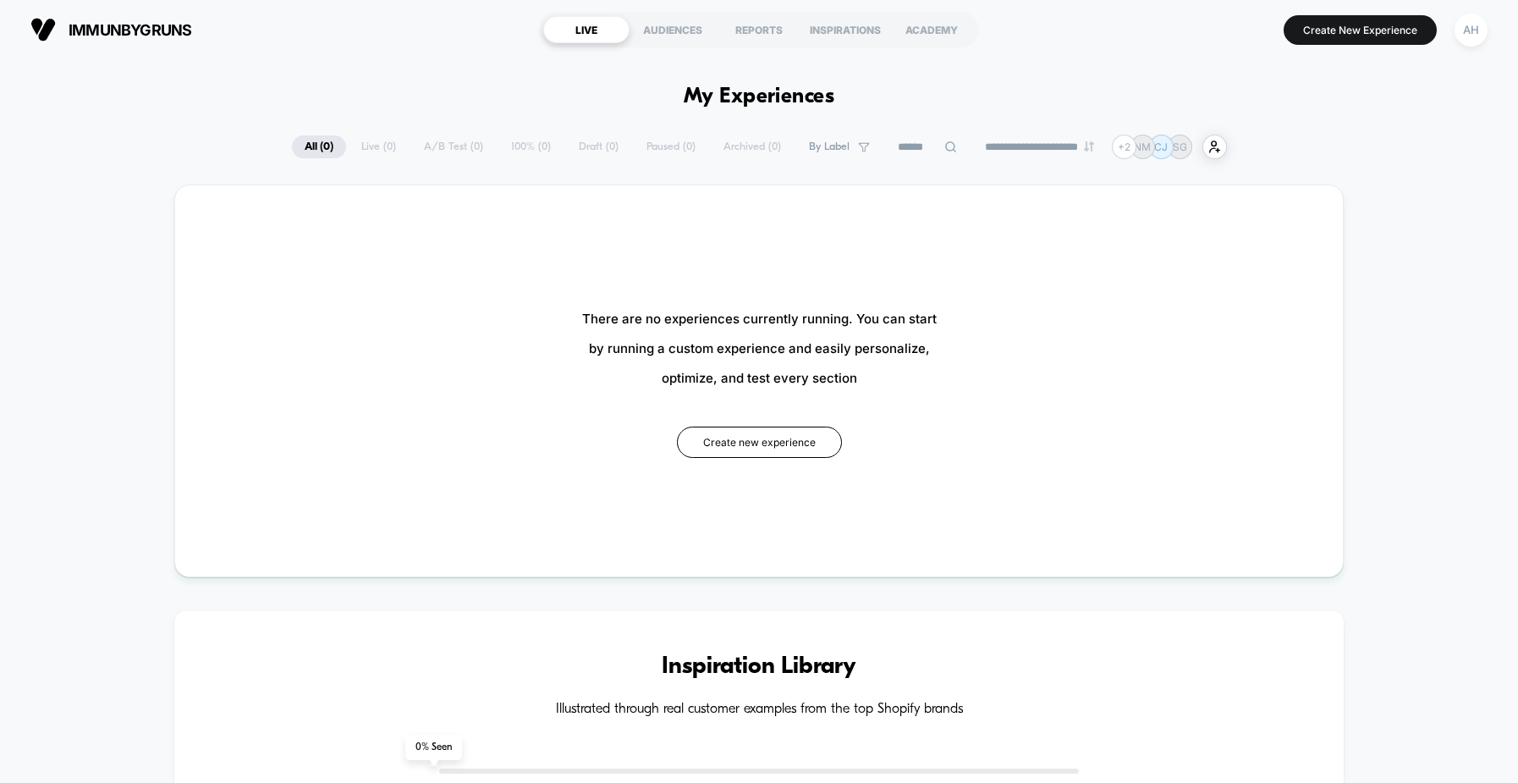
click at [346, 158] on div "**********" at bounding box center [759, 147] width 935 height 25
